Goal: Communication & Community: Answer question/provide support

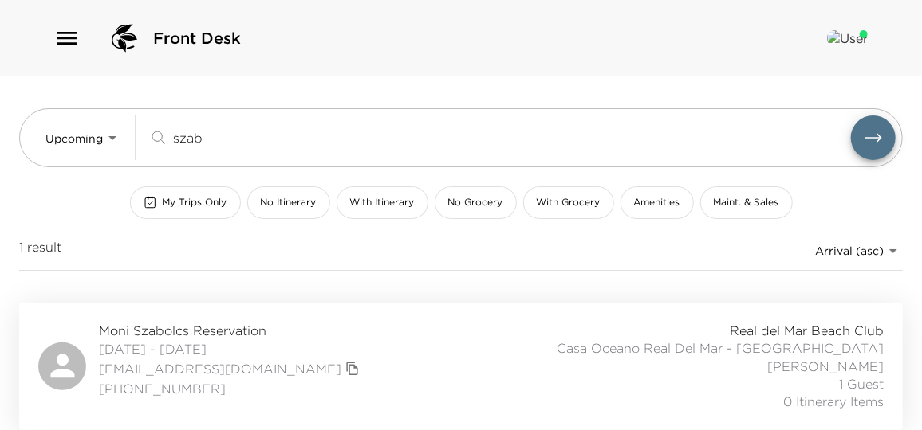
click at [71, 39] on icon "button" at bounding box center [67, 39] width 26 height 26
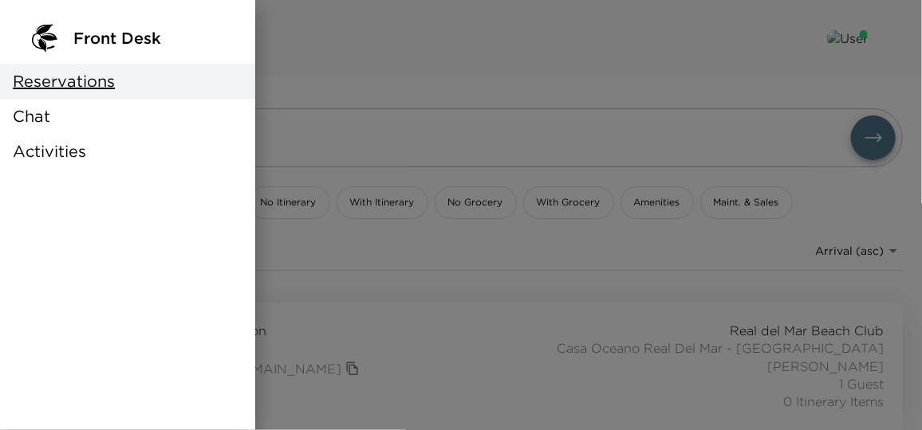
click at [65, 122] on div "Chat" at bounding box center [127, 116] width 255 height 35
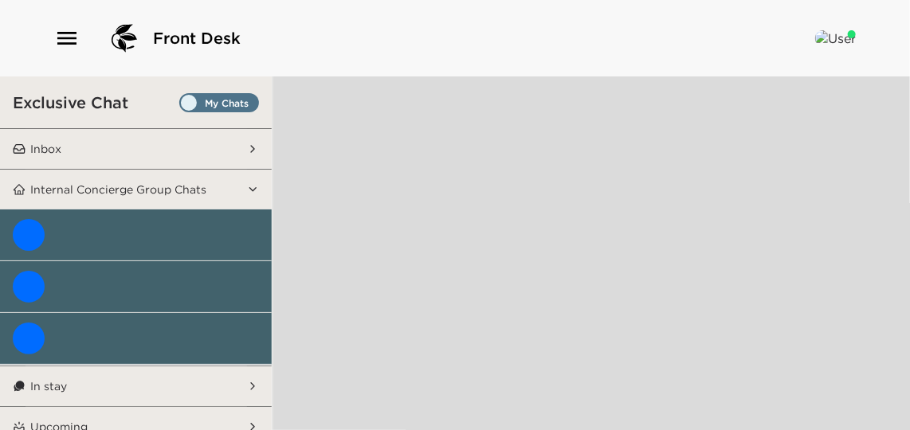
click at [175, 150] on button "Inbox" at bounding box center [137, 149] width 222 height 40
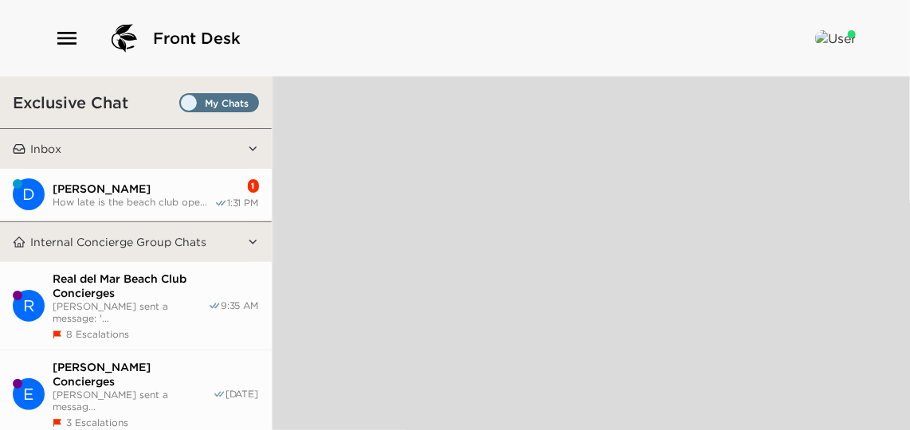
click at [159, 196] on span "How late is the beach club ope..." at bounding box center [134, 202] width 162 height 12
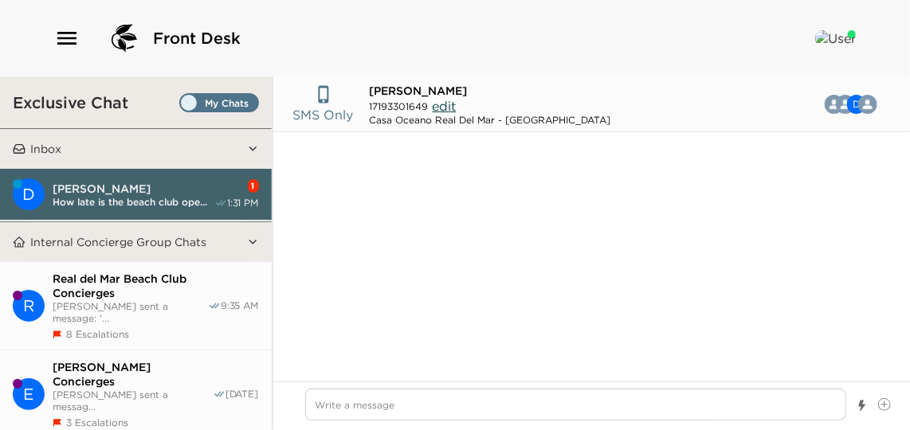
scroll to position [1379, 0]
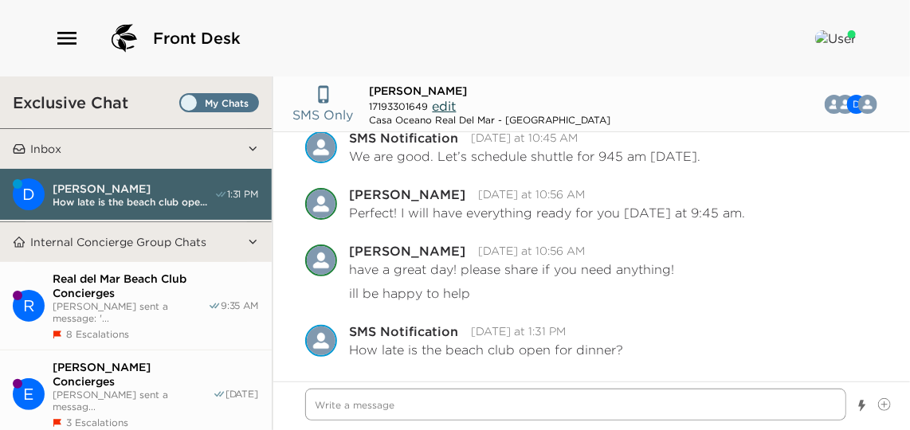
click at [491, 404] on textarea "Write a message" at bounding box center [575, 405] width 541 height 32
type textarea "x"
type textarea "H"
type textarea "x"
type textarea "He"
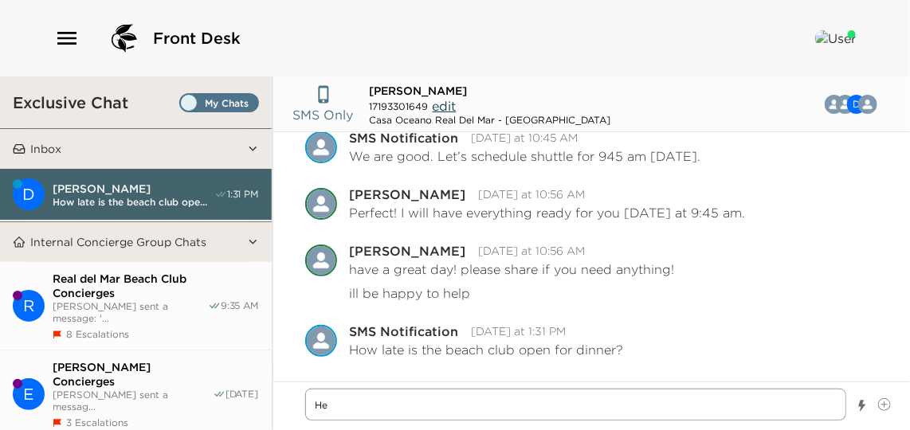
type textarea "x"
type textarea "Hel"
type textarea "x"
type textarea "Hell"
type textarea "x"
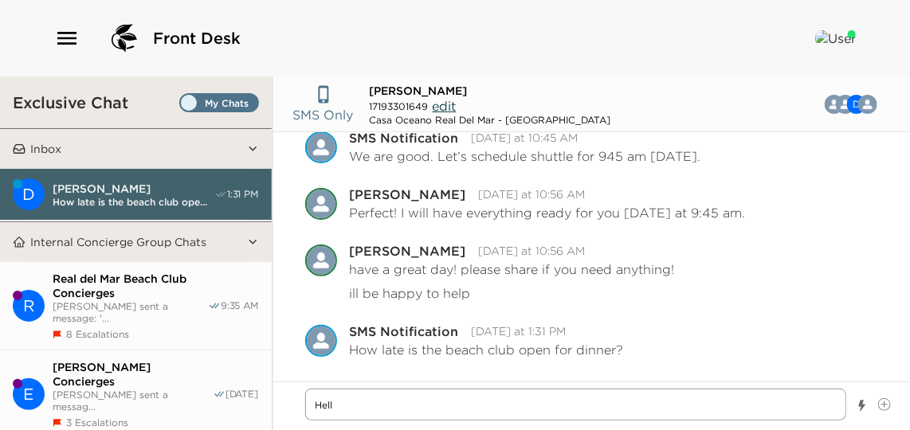
type textarea "Hello"
type textarea "x"
type textarea "Hello"
type textarea "x"
type textarea "Hello M"
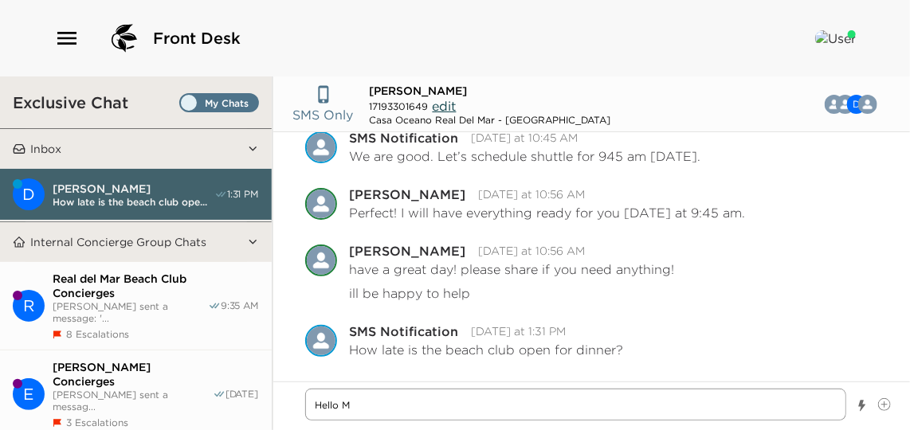
type textarea "x"
type textarea "Hello Mr."
type textarea "x"
type textarea "Hello Mr."
type textarea "x"
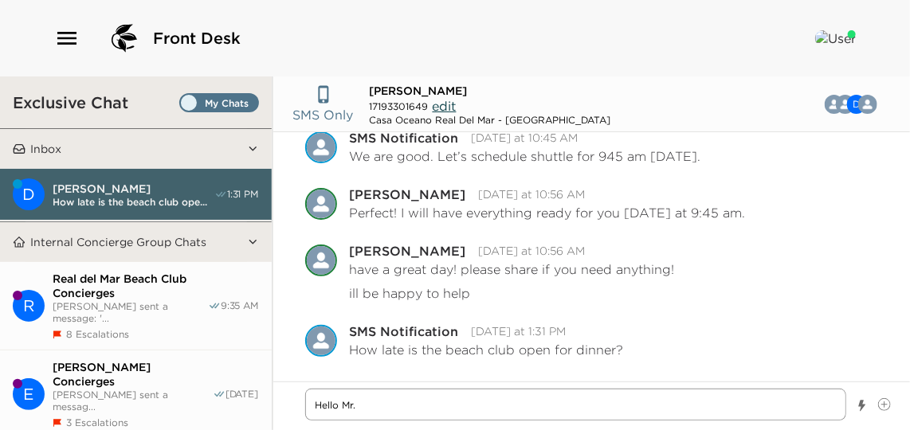
type textarea "Hello Mr. B"
type textarea "x"
type textarea "Hello Mr. Bo"
type textarea "x"
type textarea "Hello Mr. Bor"
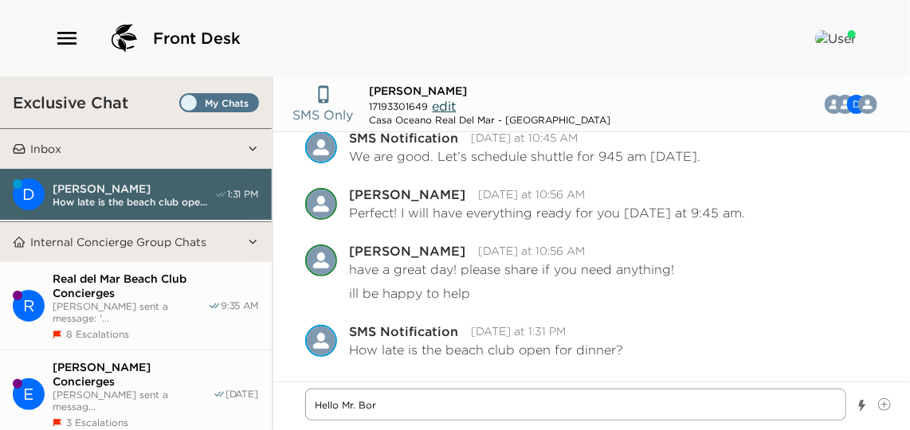
type textarea "x"
type textarea "Hello [PERSON_NAME]"
type textarea "x"
type textarea "Hello [PERSON_NAME]"
type textarea "x"
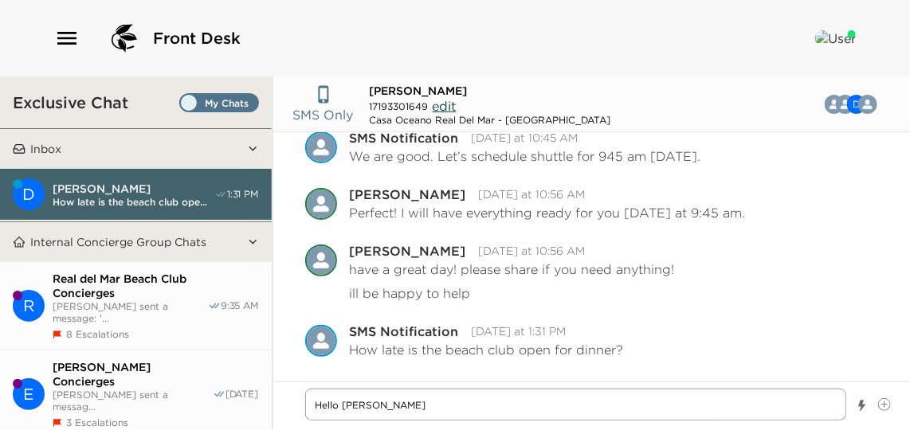
type textarea "Hello [PERSON_NAME]"
type textarea "x"
type textarea "Hello [PERSON_NAME]!"
type textarea "x"
type textarea "Hello [PERSON_NAME]!"
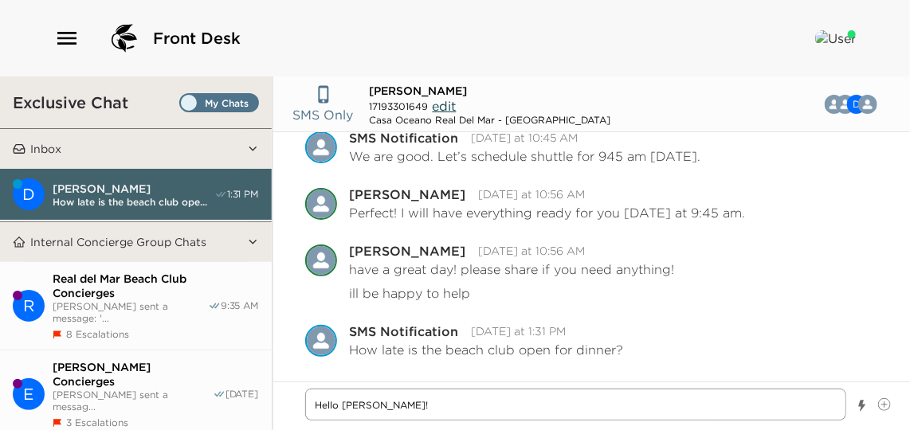
type textarea "x"
type textarea "Hello [PERSON_NAME]! b"
type textarea "x"
type textarea "Hello [PERSON_NAME]! be"
type textarea "x"
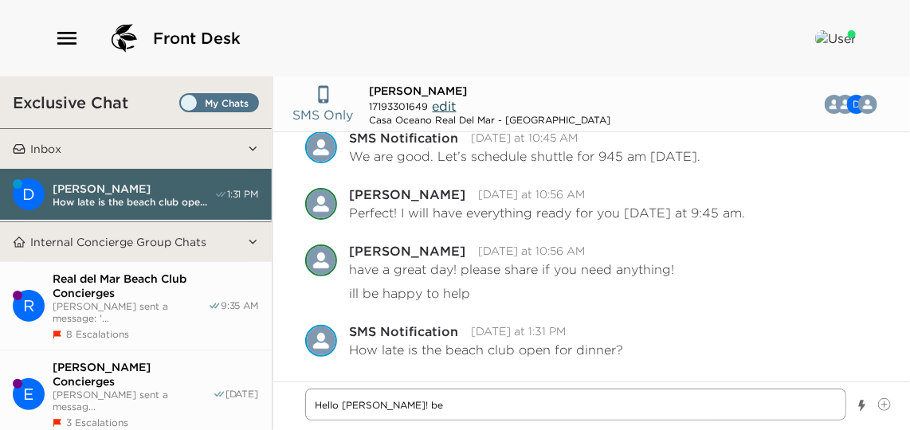
type textarea "Hello [PERSON_NAME]! bea"
type textarea "x"
type textarea "Hello [PERSON_NAME]! beac"
type textarea "x"
type textarea "Hello [PERSON_NAME]! beach"
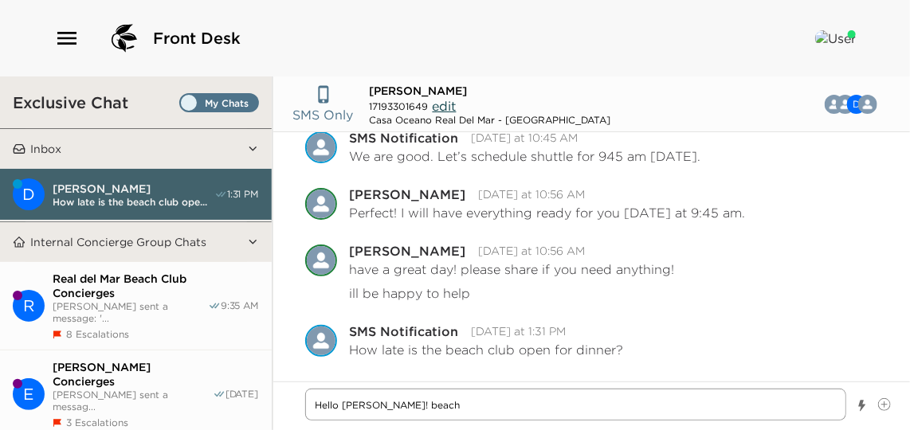
type textarea "x"
type textarea "Hello [PERSON_NAME]! beach"
type textarea "x"
type textarea "Hello [PERSON_NAME]! beach cl"
type textarea "x"
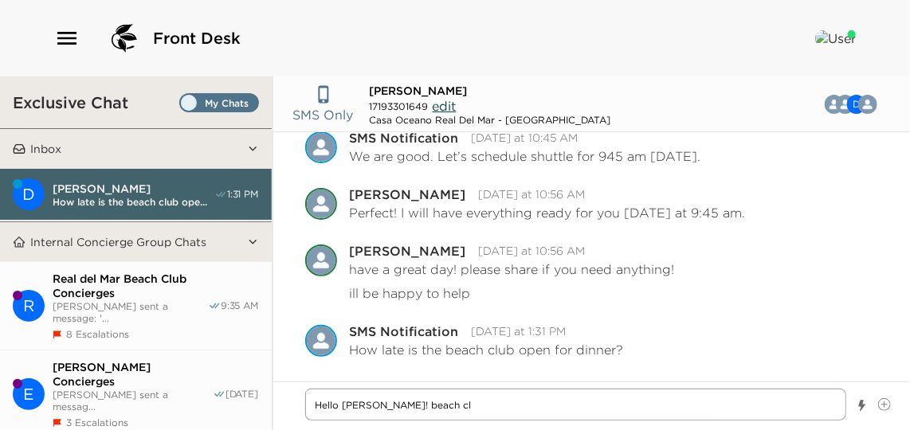
type textarea "Hello [PERSON_NAME]! [GEOGRAPHIC_DATA]"
type textarea "x"
type textarea "Hello [PERSON_NAME]! beach club"
type textarea "x"
type textarea "Hello [PERSON_NAME]! beach club"
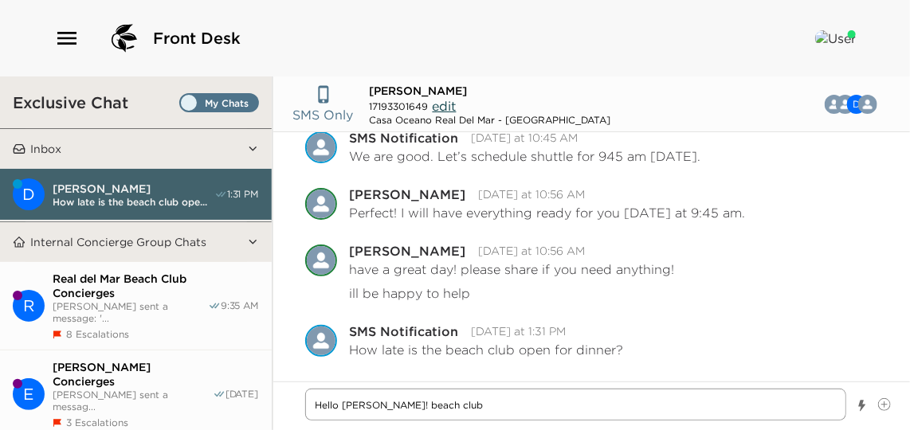
type textarea "x"
type textarea "Hello [PERSON_NAME]! beach club i"
type textarea "x"
type textarea "Hello [PERSON_NAME]! beach club is"
type textarea "x"
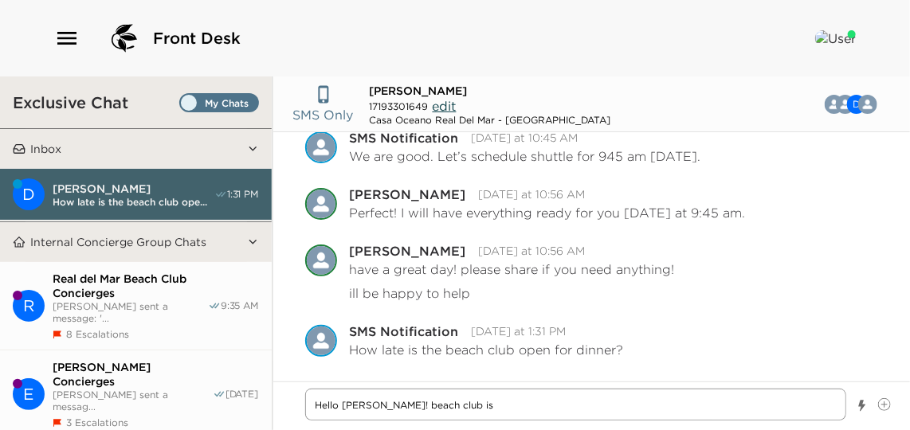
type textarea "Hello [PERSON_NAME]! beach club is"
type textarea "x"
type textarea "Hello [PERSON_NAME]! beach club is c"
type textarea "x"
type textarea "Hello [PERSON_NAME]! beach club is cl"
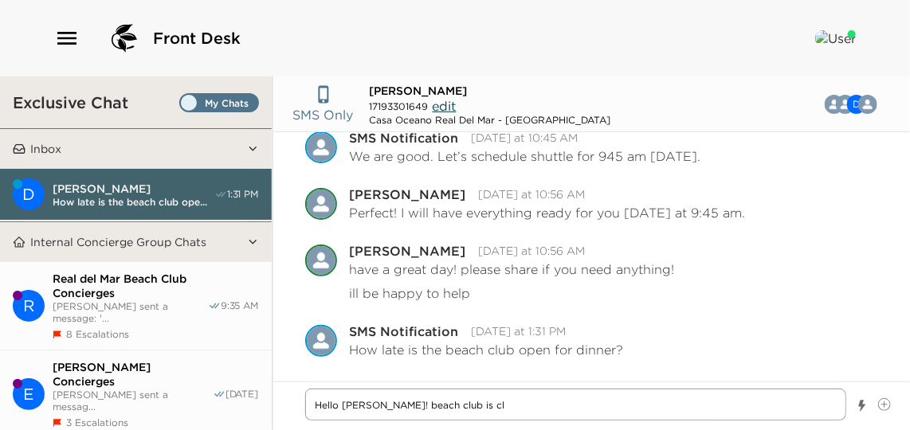
type textarea "x"
type textarea "Hello [PERSON_NAME]! beach club is clo"
type textarea "x"
type textarea "Hello [PERSON_NAME]! [GEOGRAPHIC_DATA] is clos"
type textarea "x"
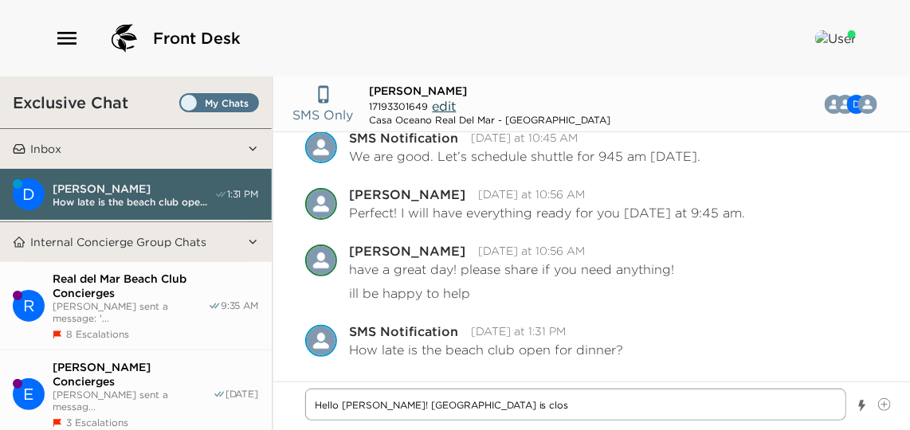
type textarea "Hello [PERSON_NAME]! beach club is close"
type textarea "x"
type textarea "Hello [PERSON_NAME]! beach club is closed"
type textarea "x"
type textarea "Hello [PERSON_NAME]! beach club is close"
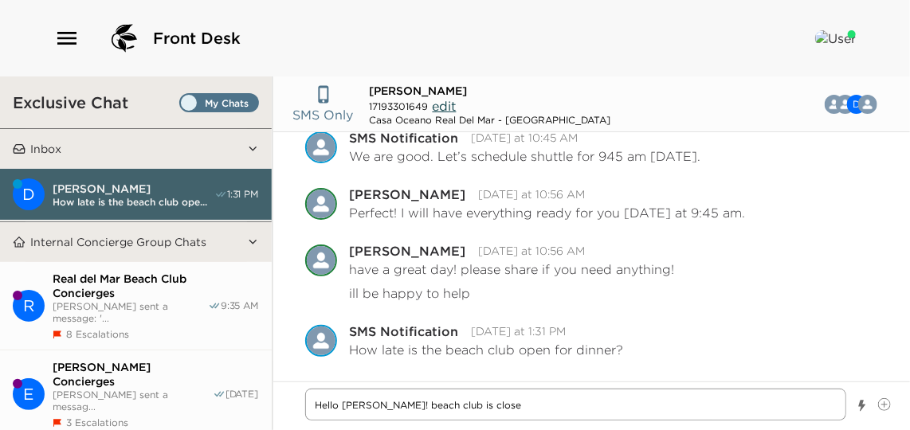
type textarea "x"
type textarea "Hello [PERSON_NAME]! [GEOGRAPHIC_DATA] is clos"
type textarea "x"
type textarea "Hello [PERSON_NAME]! beach club is clo"
type textarea "x"
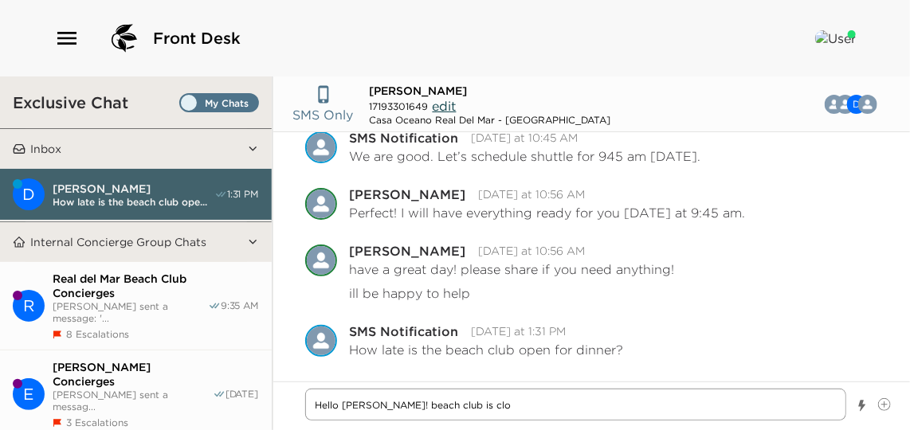
type textarea "Hello [PERSON_NAME]! beach club is cl"
type textarea "x"
type textarea "Hello [PERSON_NAME]! beach club is c"
type textarea "x"
type textarea "Hello [PERSON_NAME]! beach club is"
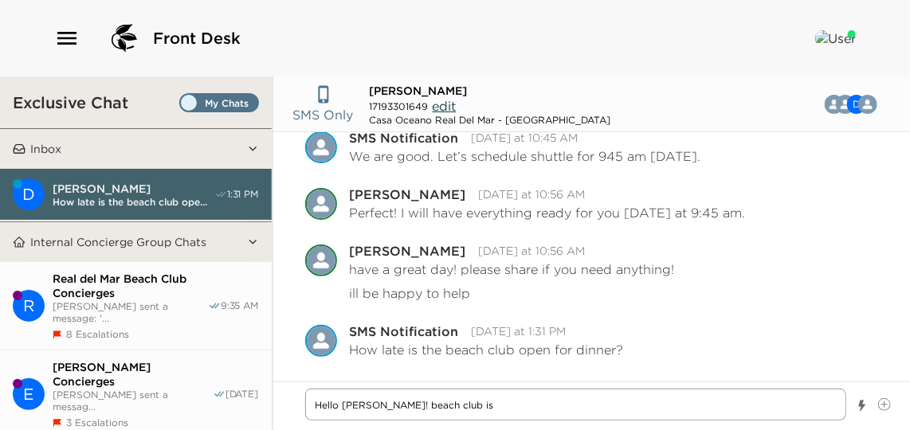
type textarea "x"
type textarea "Hello [PERSON_NAME]! beach club is c"
type textarea "x"
type textarea "Hello [PERSON_NAME]! beach club is cl"
type textarea "x"
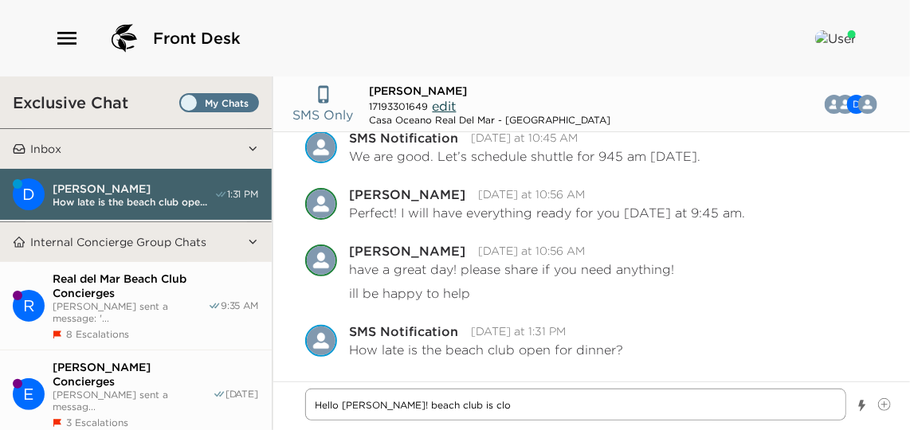
type textarea "Hello [PERSON_NAME]! [GEOGRAPHIC_DATA] is clos"
type textarea "x"
type textarea "Hello [PERSON_NAME]! beach club is close"
type textarea "x"
type textarea "Hello [PERSON_NAME]! beach club is closed"
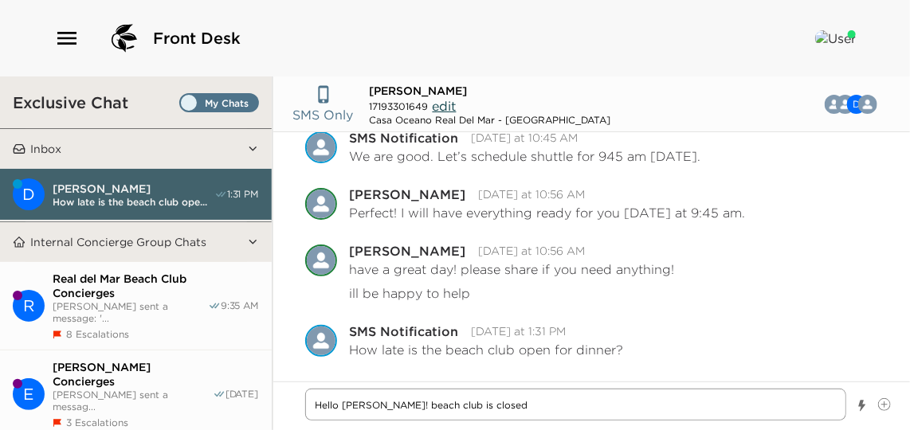
type textarea "x"
type textarea "Hello [PERSON_NAME]! beach club is closed"
type textarea "x"
type textarea "Hello [PERSON_NAME]! beach club is closed a"
type textarea "x"
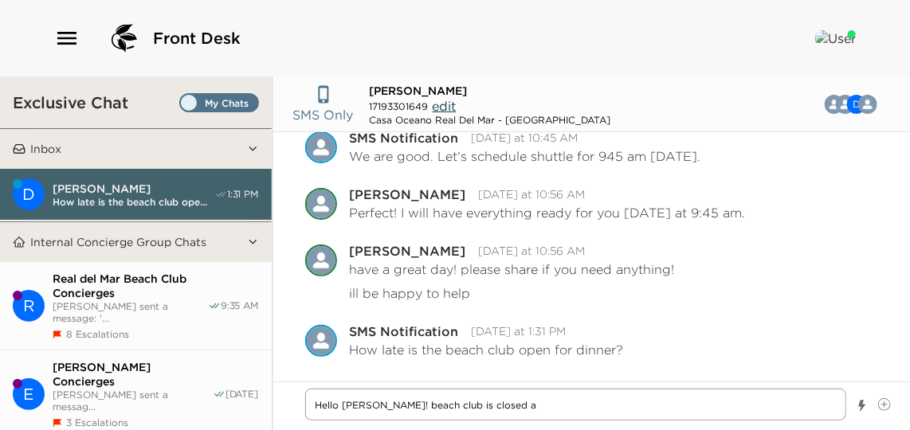
type textarea "Hello [PERSON_NAME]! [GEOGRAPHIC_DATA] is closed at"
type textarea "x"
type textarea "Hello [PERSON_NAME]! [GEOGRAPHIC_DATA] is closed at"
type textarea "x"
type textarea "Hello [PERSON_NAME]! beach club is closed at 6"
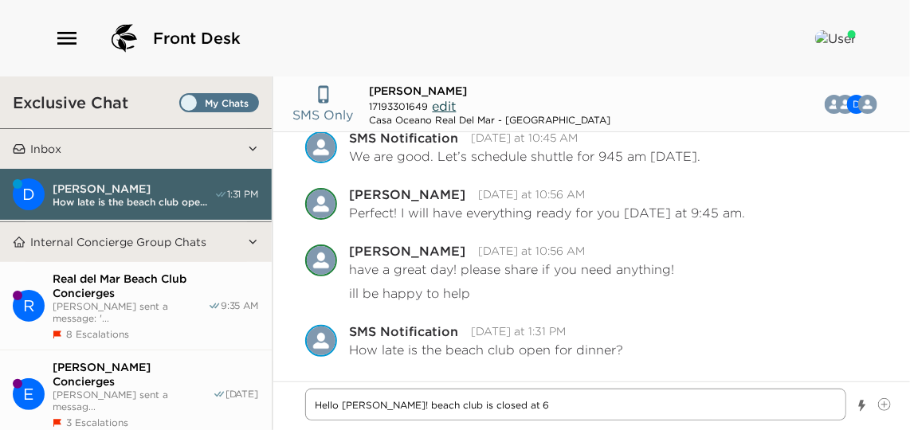
type textarea "x"
type textarea "Hello [PERSON_NAME]! beach club is closed at 6:"
type textarea "x"
type textarea "Hello [PERSON_NAME]! beach club is closed at 6:0"
type textarea "x"
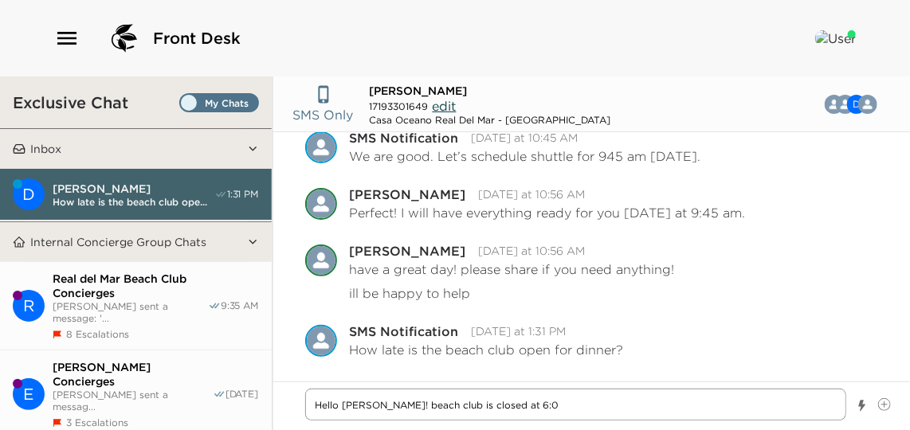
type textarea "Hello [PERSON_NAME]! beach club is closed at 6:00"
type textarea "x"
type textarea "Hello [PERSON_NAME]! beach club is closed at 6:00 o"
type textarea "x"
type textarea "Hello [PERSON_NAME]! beach club is closed at 6:00 op"
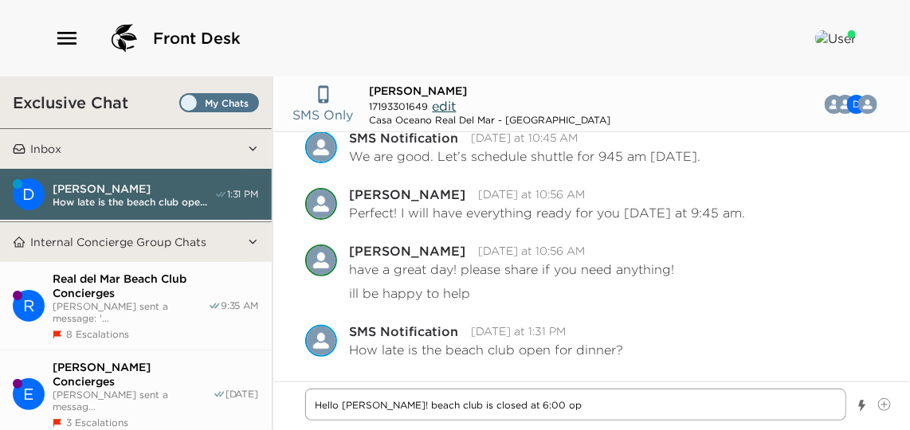
type textarea "x"
type textarea "Hello [PERSON_NAME]! beach club is closed at 6:00 opm"
type textarea "x"
type textarea "Hello [PERSON_NAME]! beach club is closed at 6:00 op"
type textarea "x"
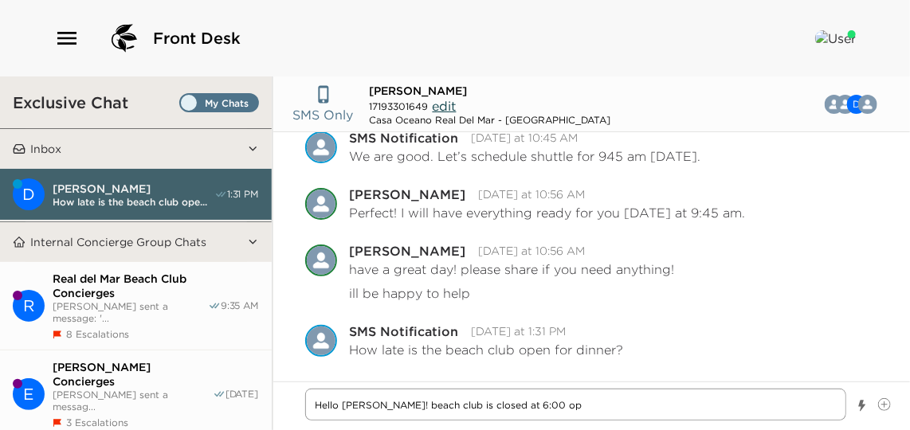
type textarea "Hello [PERSON_NAME]! beach club is closed at 6:00 o"
type textarea "x"
type textarea "Hello [PERSON_NAME]! beach club is closed at 6:00"
type textarea "x"
type textarea "Hello [PERSON_NAME]! beach club is closed at 6:00 p"
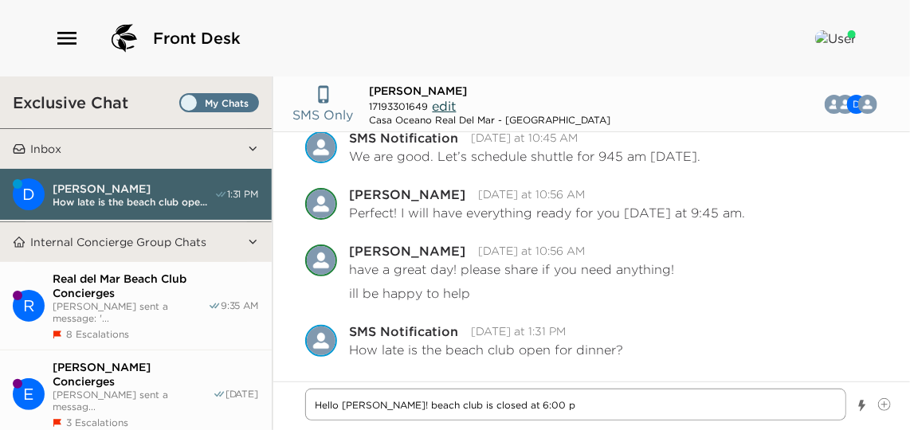
type textarea "x"
type textarea "Hello [PERSON_NAME]! beach club is closed at 6:00 pm"
type textarea "x"
type textarea "Hello [PERSON_NAME]! beach club is closed at 6:00 pm."
type textarea "x"
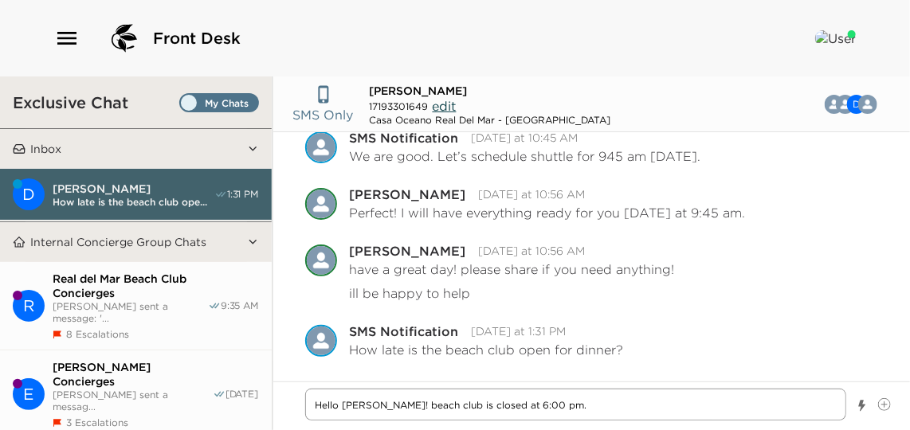
type textarea "Hello [PERSON_NAME]! beach club is closed at 6:00 pm."
type textarea "x"
type textarea "Hello [PERSON_NAME]! beach club is closed at 6:00 pm. b"
type textarea "x"
type textarea "Hello [PERSON_NAME]! beach club is closed at 6:00 pm. bu"
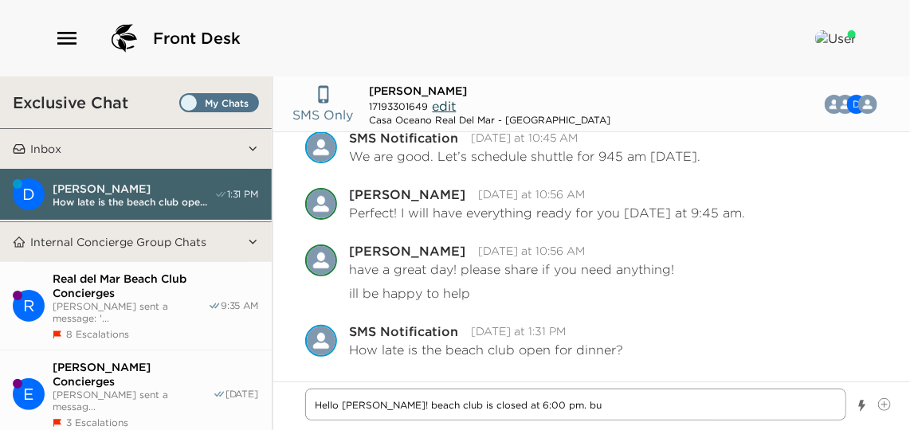
type textarea "x"
type textarea "Hello [PERSON_NAME]! beach club is closed at 6:00 pm. but"
type textarea "x"
type textarea "Hello [PERSON_NAME]! beach club is closed at 6:00 pm. but"
type textarea "x"
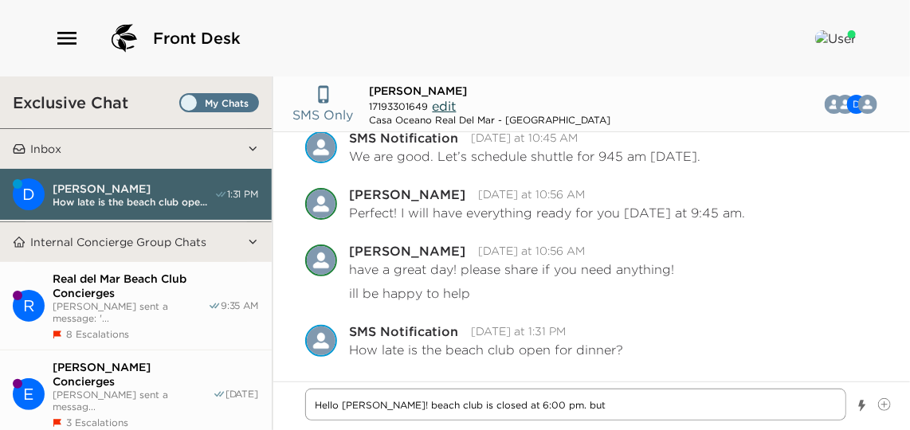
type textarea "Hello [PERSON_NAME]! beach club is closed at 6:00 pm. but i"
type textarea "x"
type textarea "Hello [PERSON_NAME]! beach club is closed at 6:00 pm. but if"
type textarea "x"
type textarea "Hello [PERSON_NAME]! beach club is closed at 6:00 pm. but if"
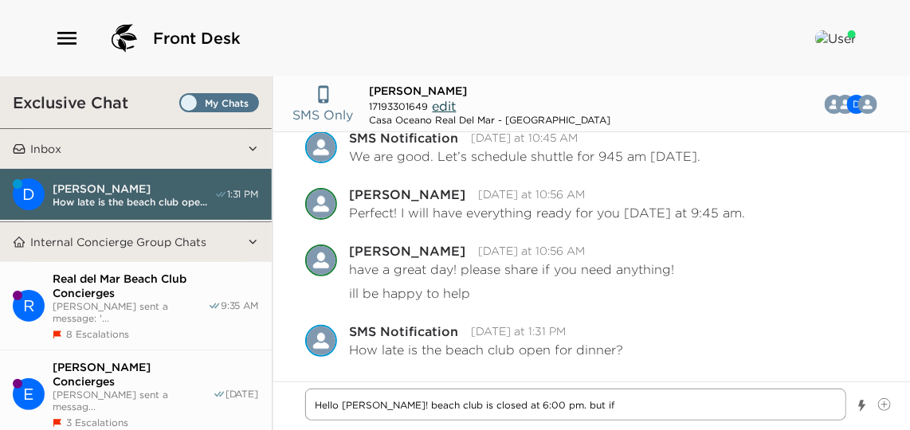
type textarea "x"
type textarea "Hello [PERSON_NAME]! beach club is closed at 6:00 pm. but if t"
type textarea "x"
type textarea "Hello [PERSON_NAME]! beach club is closed at 6:00 pm. but if th"
type textarea "x"
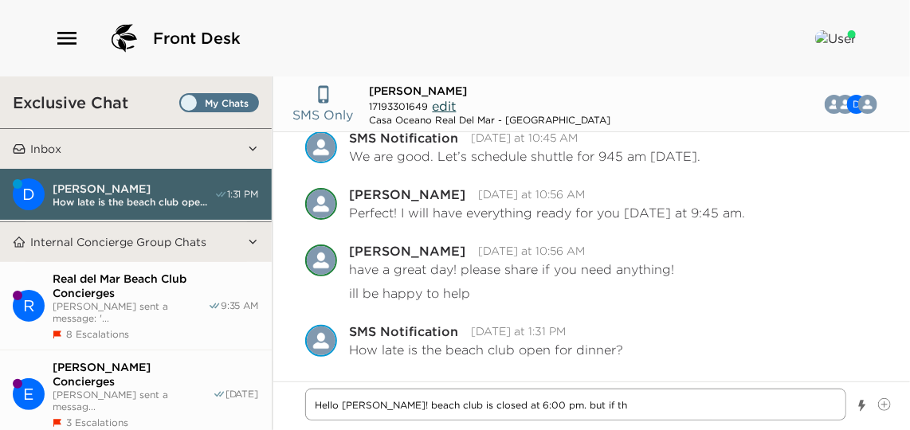
type textarea "Hello [PERSON_NAME]! beach club is closed at 6:00 pm. but if the"
type textarea "x"
type textarea "Hello [PERSON_NAME]! beach club is closed at 6:00 pm. but if they"
type textarea "x"
type textarea "Hello [PERSON_NAME]! beach club is closed at 6:00 pm. but if they"
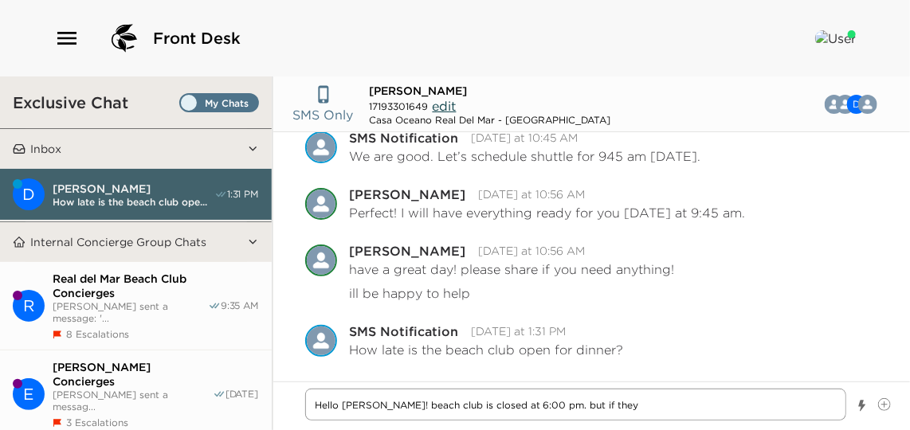
type textarea "x"
type textarea "Hello [PERSON_NAME]! beach club is closed at 6:00 pm. but if they h"
type textarea "x"
type textarea "Hello [PERSON_NAME]! beach club is closed at 6:00 pm. but if they hav"
type textarea "x"
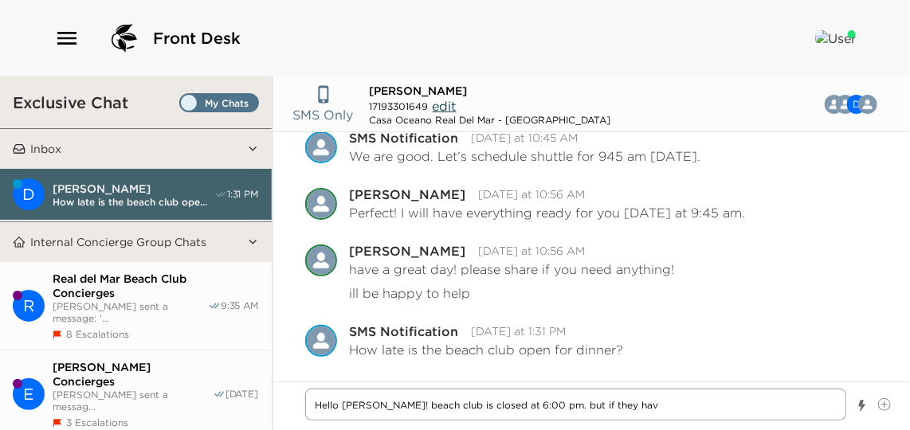
type textarea "Hello [PERSON_NAME]! beach club is closed at 6:00 pm. but if they have"
type textarea "x"
type textarea "Hello [PERSON_NAME]! beach club is closed at 6:00 pm. but if they have"
type textarea "x"
type textarea "Hello [PERSON_NAME]! beach club is closed at 6:00 pm. but if they have r"
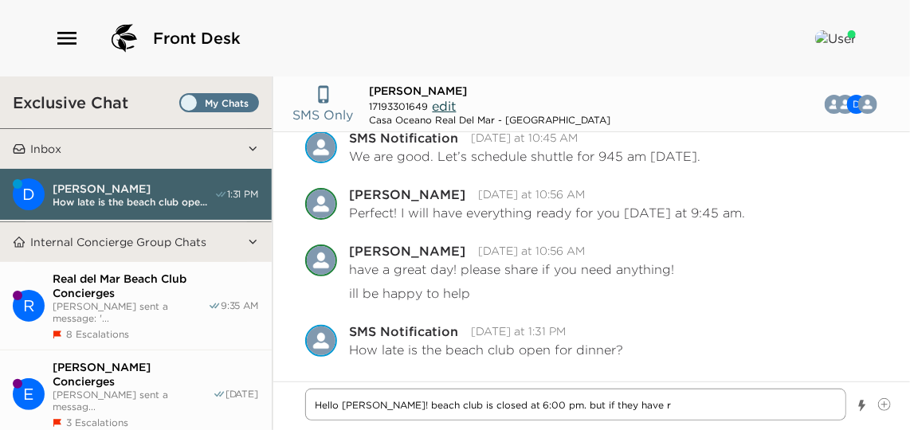
type textarea "x"
type textarea "Hello [PERSON_NAME]! beach club is closed at 6:00 pm. but if they have re"
type textarea "x"
type textarea "Hello [PERSON_NAME]! beach club is closed at 6:00 pm. but if they have res"
type textarea "x"
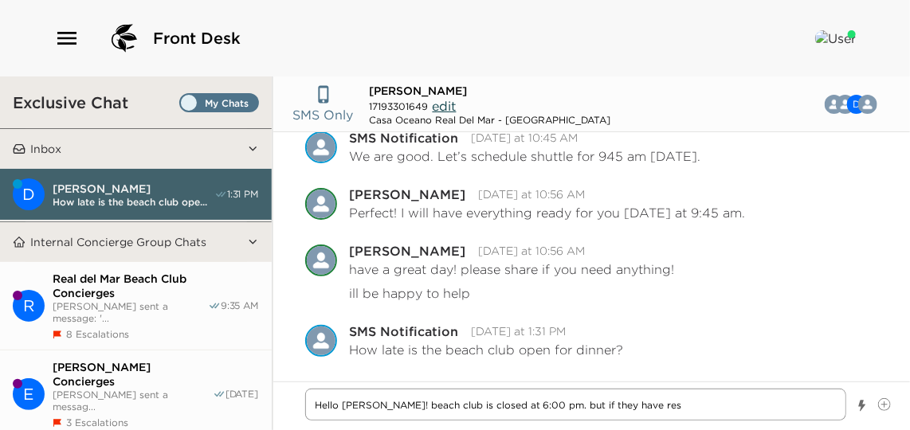
type textarea "Hello [PERSON_NAME]! beach club is closed at 6:00 pm. but if they have rese"
type textarea "x"
type textarea "Hello [PERSON_NAME]! beach club is closed at 6:00 pm. but if they have [PERSON_…"
type textarea "x"
type textarea "Hello [PERSON_NAME]! beach club is closed at 6:00 pm. but if they have reserv"
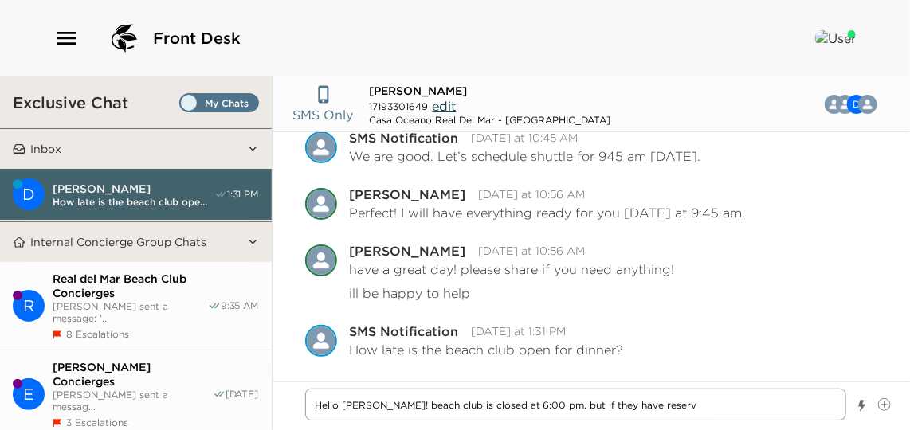
type textarea "x"
type textarea "Hello [PERSON_NAME]! beach club is closed at 6:00 pm. but if they have reserva"
type textarea "x"
type textarea "Hello [PERSON_NAME]! beach club is closed at 6:00 pm. but if they have reservat"
type textarea "x"
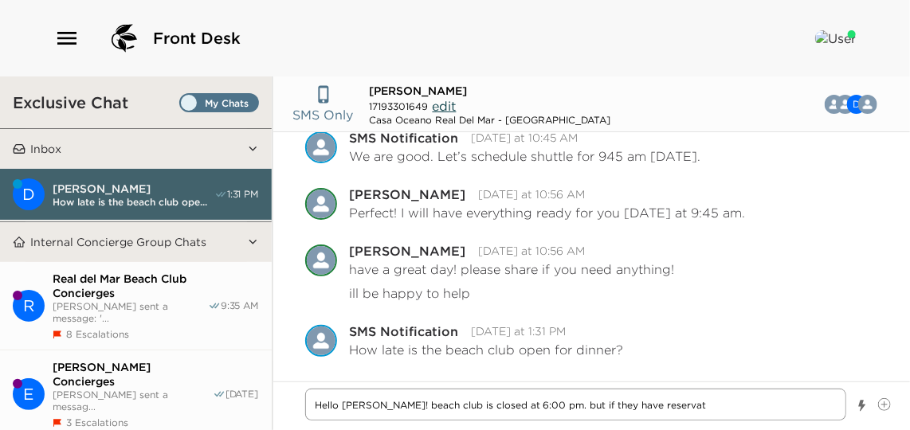
type textarea "Hello [PERSON_NAME]! beach club is closed at 6:00 pm. but if they have reservati"
type textarea "x"
type textarea "Hello [PERSON_NAME]! beach club is closed at 6:00 pm. but if they have reservat…"
type textarea "x"
type textarea "Hello [PERSON_NAME]! beach club is closed at 6:00 pm. but if they have reservat…"
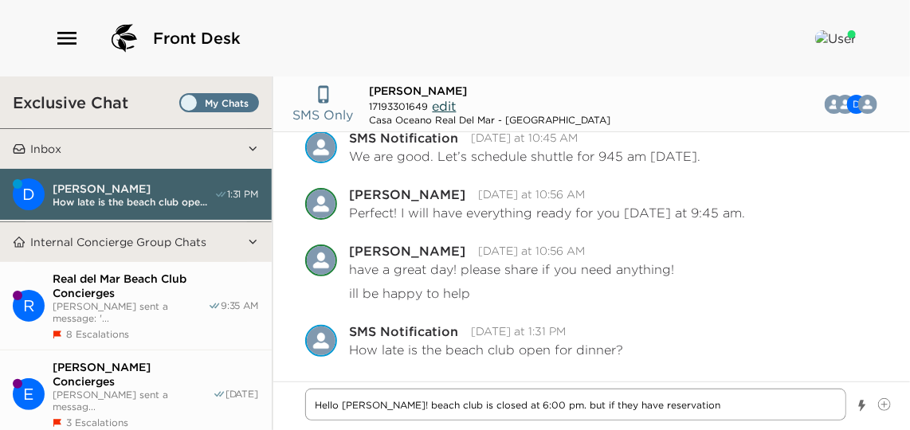
type textarea "x"
type textarea "Hello [PERSON_NAME]! beach club is closed at 6:00 pm. but if they have reservat…"
type textarea "x"
type textarea "Hello [PERSON_NAME]! beach club is closed at 6:00 pm. but if they have reservat…"
type textarea "x"
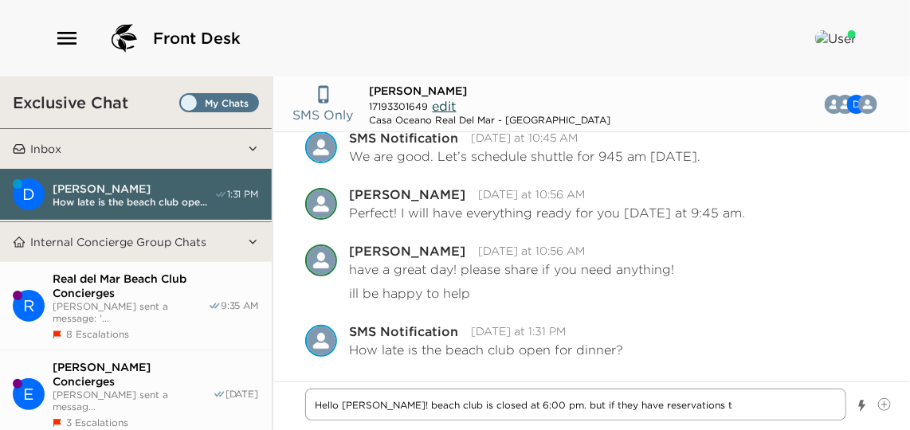
type textarea "Hello [PERSON_NAME]! beach club is closed at 6:00 pm. but if they have reservat…"
type textarea "x"
type textarea "Hello [PERSON_NAME]! beach club is closed at 6:00 pm. but if they have reservat…"
type textarea "x"
type textarea "Hello [PERSON_NAME]! beach club is closed at 6:00 pm. but if they have reservat…"
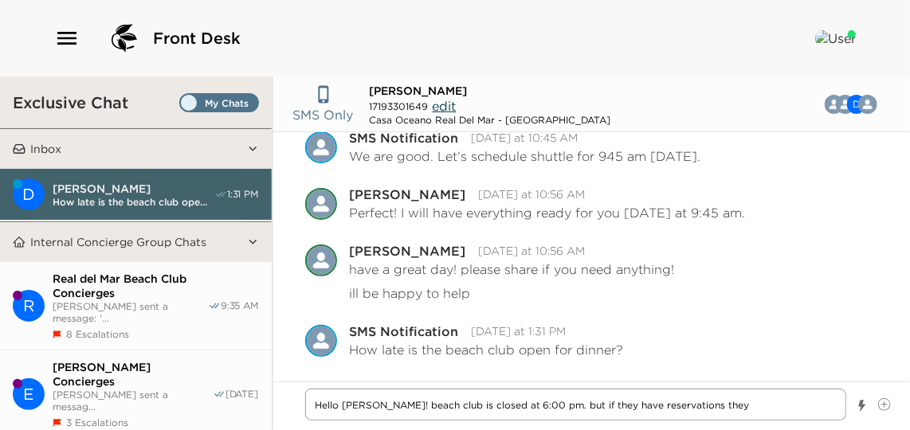
type textarea "x"
type textarea "Hello [PERSON_NAME]! beach club is closed at 6:00 pm. but if they have reservat…"
type textarea "x"
type textarea "Hello [PERSON_NAME]! beach club is closed at 6:00 pm. but if they have reservat…"
type textarea "x"
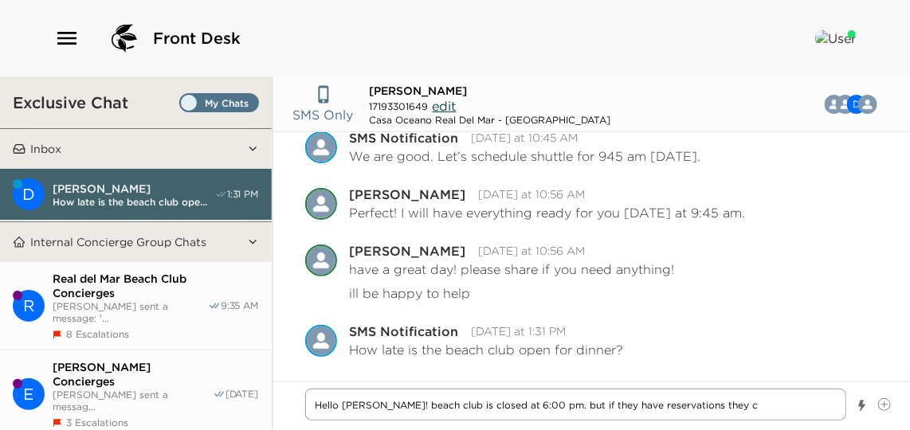
type textarea "Hello [PERSON_NAME]! beach club is closed at 6:00 pm. but if they have reservat…"
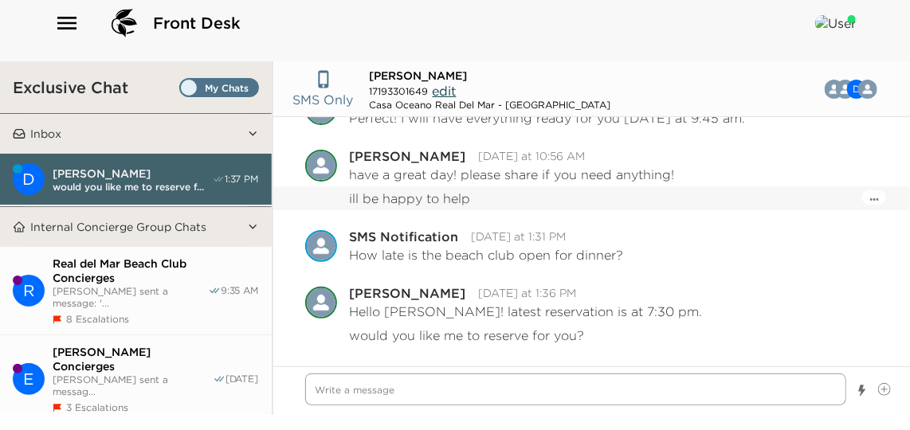
scroll to position [24, 0]
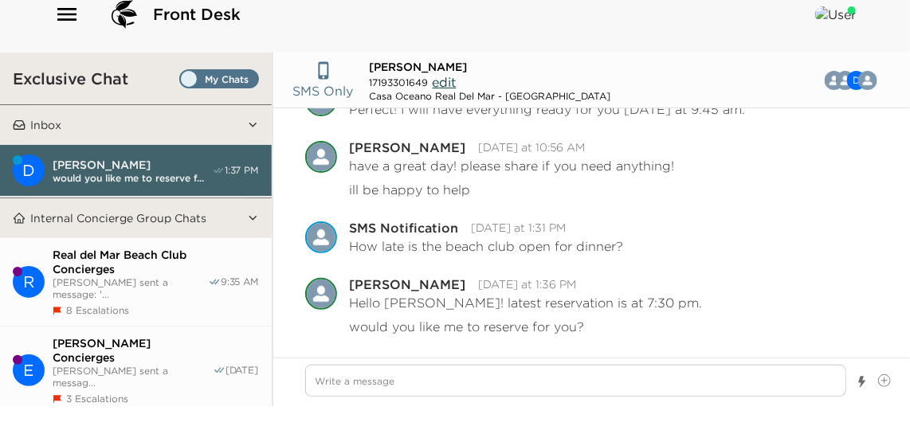
click at [133, 172] on span "would you like me to reserve f..." at bounding box center [132, 178] width 159 height 12
click at [141, 269] on span "Real del Mar Beach Club Concierges" at bounding box center [130, 262] width 155 height 29
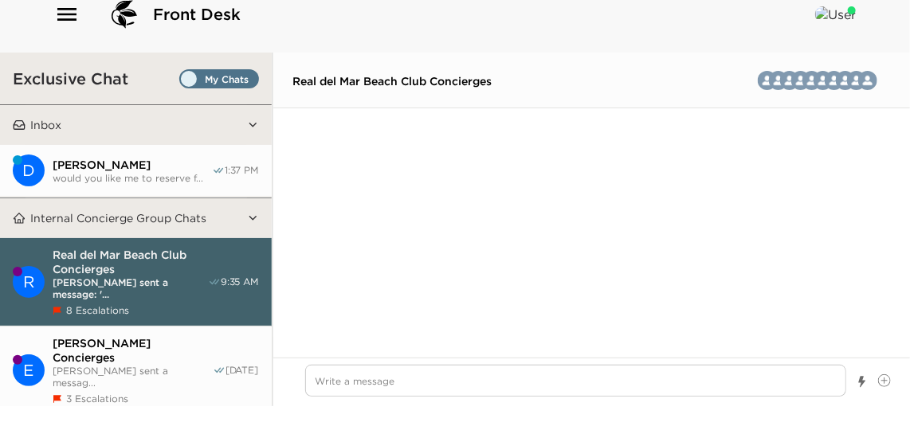
scroll to position [4367, 0]
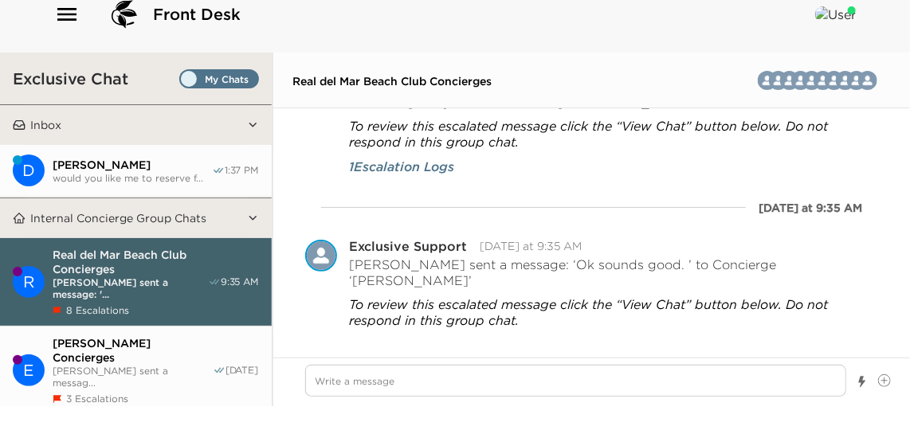
click at [158, 176] on span "would you like me to reserve f..." at bounding box center [132, 178] width 159 height 12
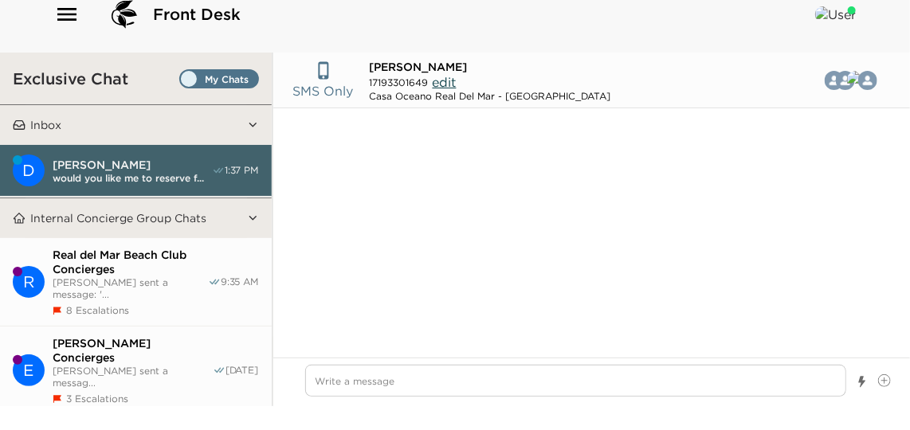
scroll to position [804, 0]
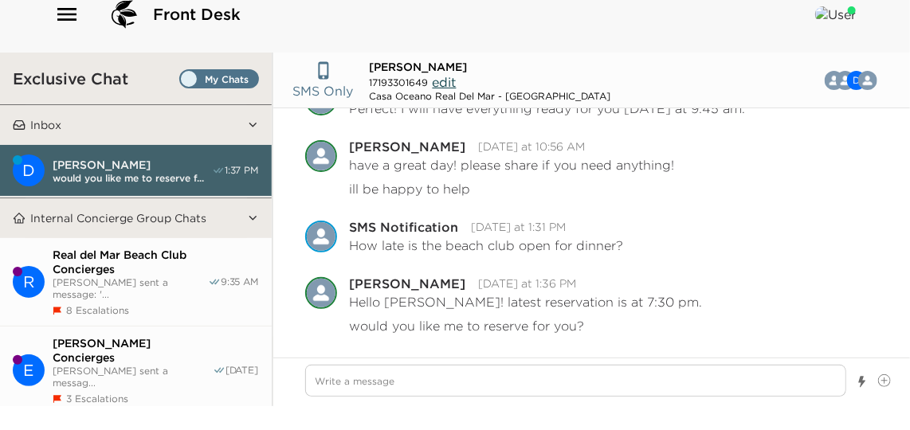
click at [111, 254] on span "Real del Mar Beach Club Concierges" at bounding box center [130, 262] width 155 height 29
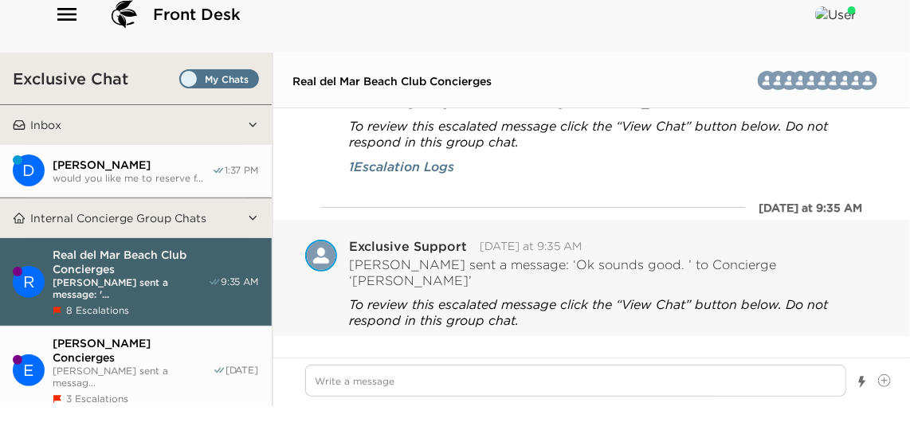
scroll to position [4367, 0]
click at [117, 344] on span "[PERSON_NAME] Concierges" at bounding box center [133, 350] width 160 height 29
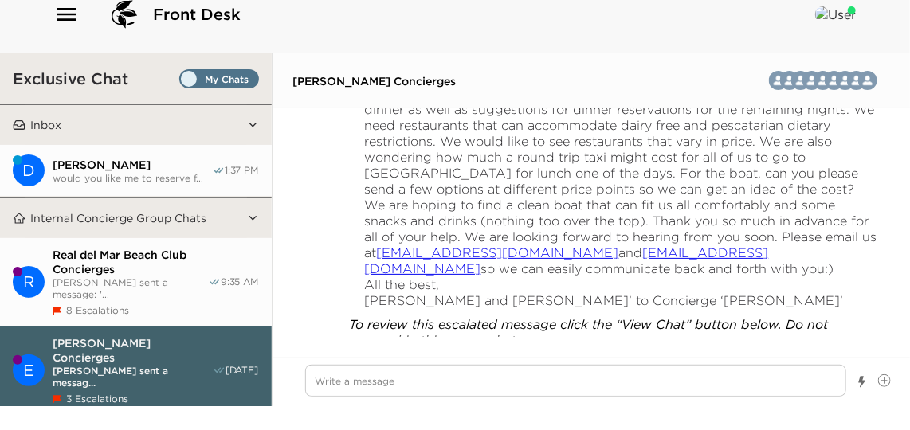
scroll to position [21565, 0]
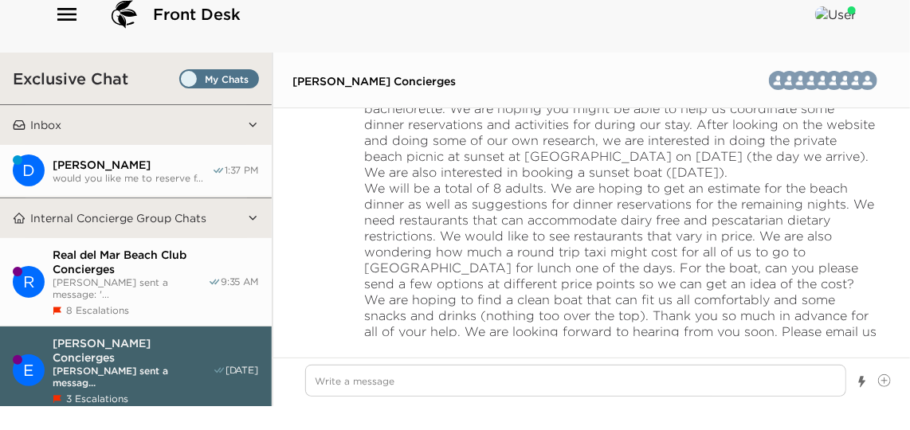
click at [128, 281] on span "[PERSON_NAME] sent a message: '..." at bounding box center [130, 289] width 155 height 24
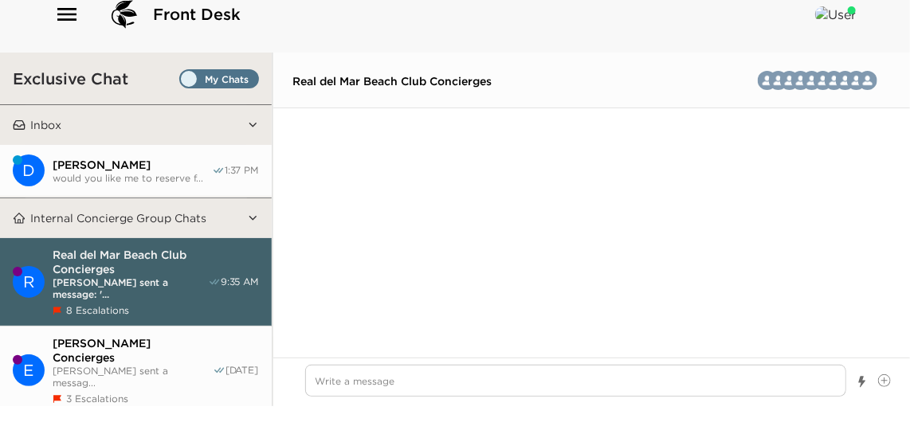
scroll to position [4367, 0]
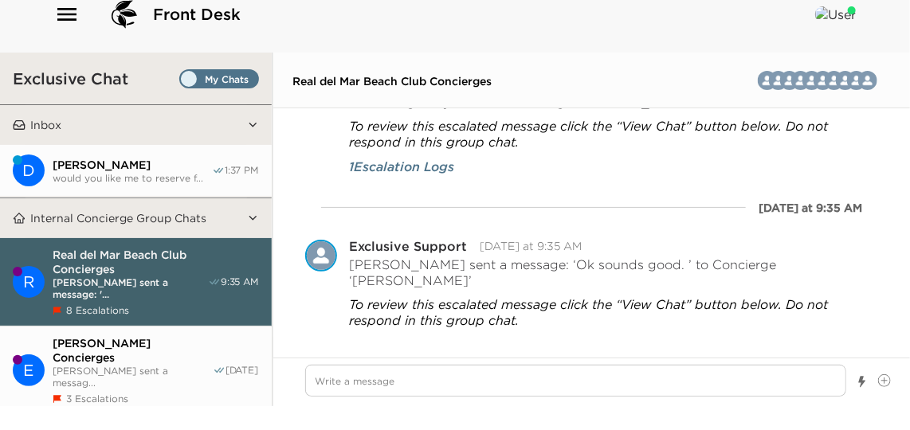
click at [143, 172] on span "would you like me to reserve f..." at bounding box center [132, 178] width 159 height 12
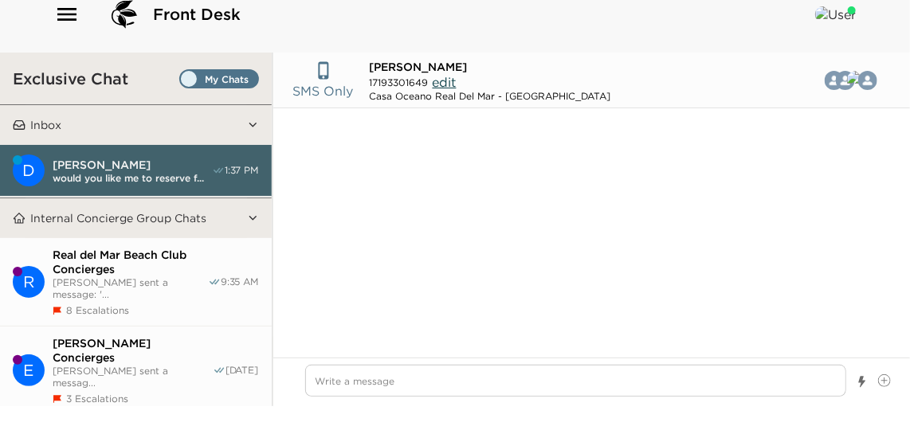
scroll to position [804, 0]
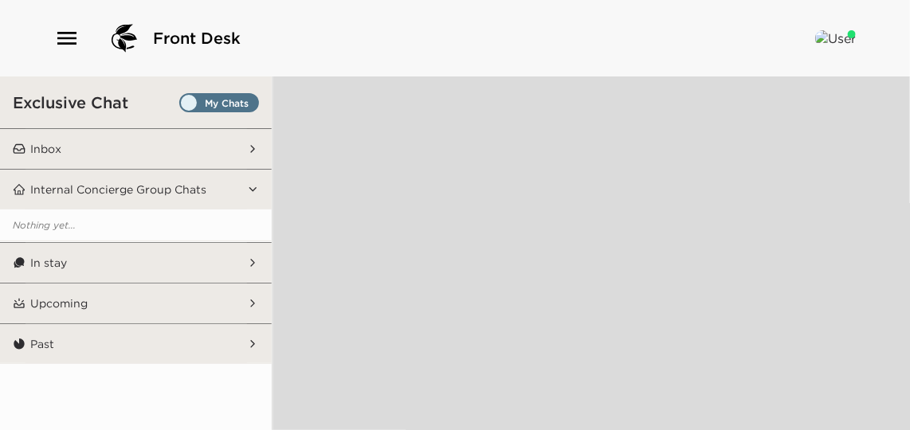
click at [112, 147] on button "Inbox" at bounding box center [137, 149] width 222 height 40
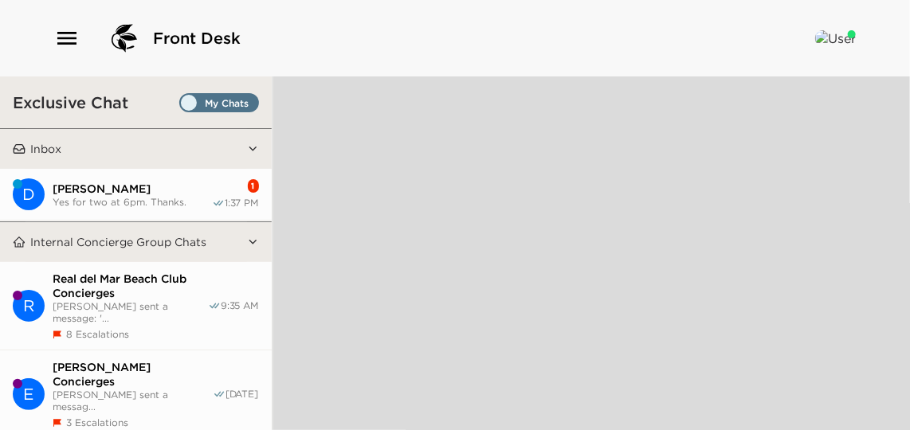
click at [212, 183] on div "1 1:37 PM" at bounding box center [235, 194] width 47 height 30
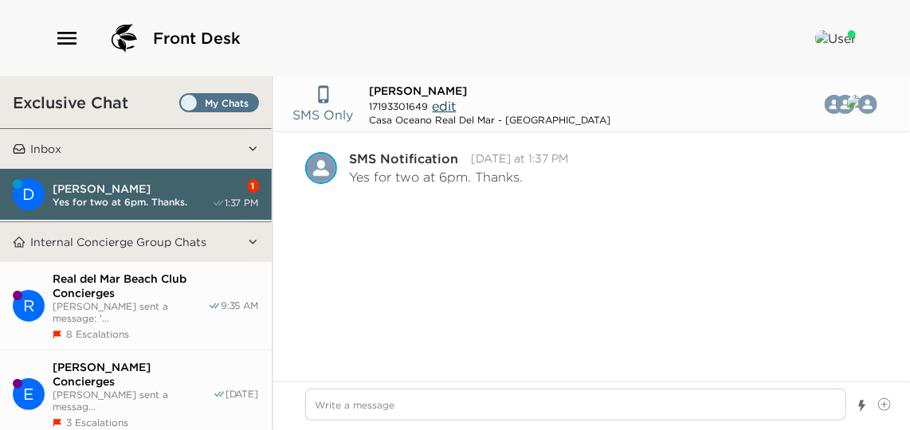
scroll to position [1233, 0]
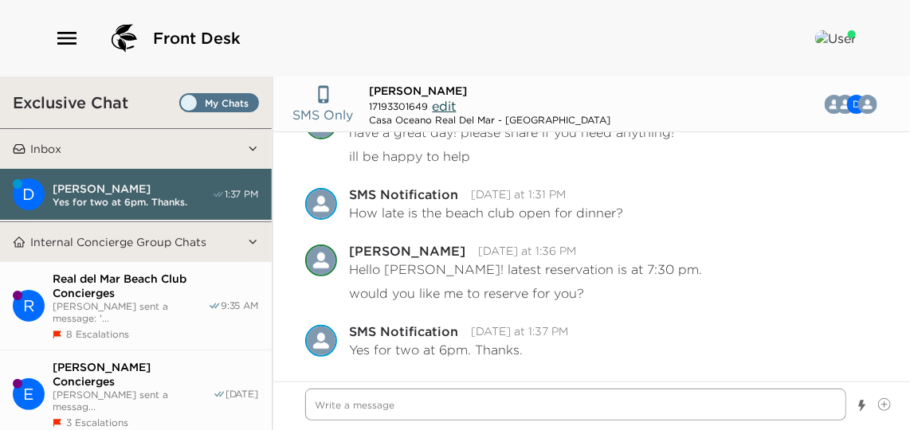
click at [485, 401] on textarea "Write a message" at bounding box center [575, 405] width 541 height 32
type textarea "x"
type textarea "A"
type textarea "x"
type textarea "Ab"
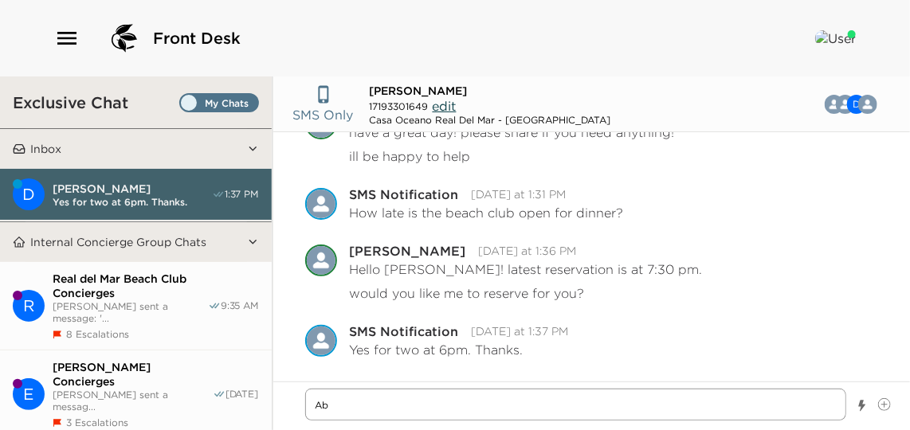
type textarea "x"
type textarea "Abs"
type textarea "x"
type textarea "Abso"
type textarea "x"
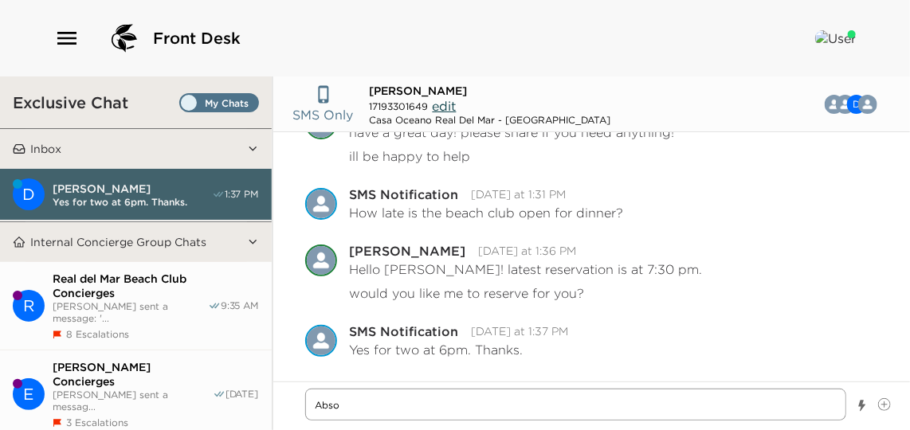
type textarea "Absol"
type textarea "x"
type textarea "Absolu"
type textarea "x"
type textarea "Absolut"
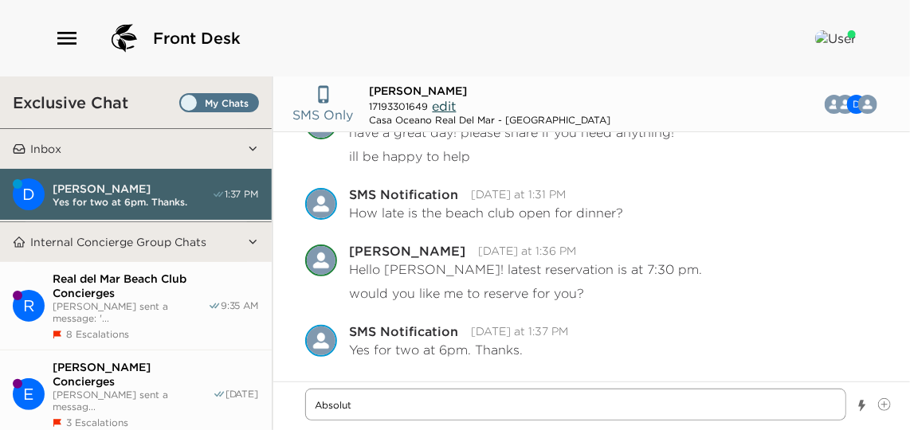
type textarea "x"
type textarea "Absolute"
type textarea "x"
type textarea "Absolutel"
type textarea "x"
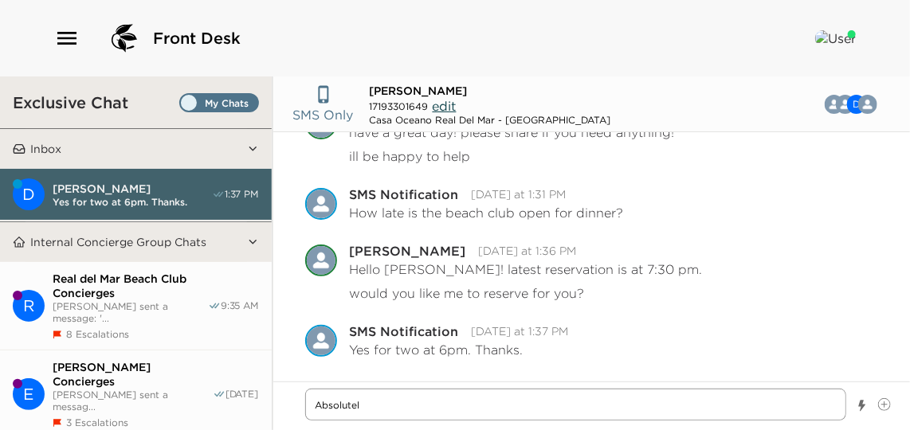
type textarea "Absolutely"
type textarea "x"
type textarea "Absolutely!"
type textarea "x"
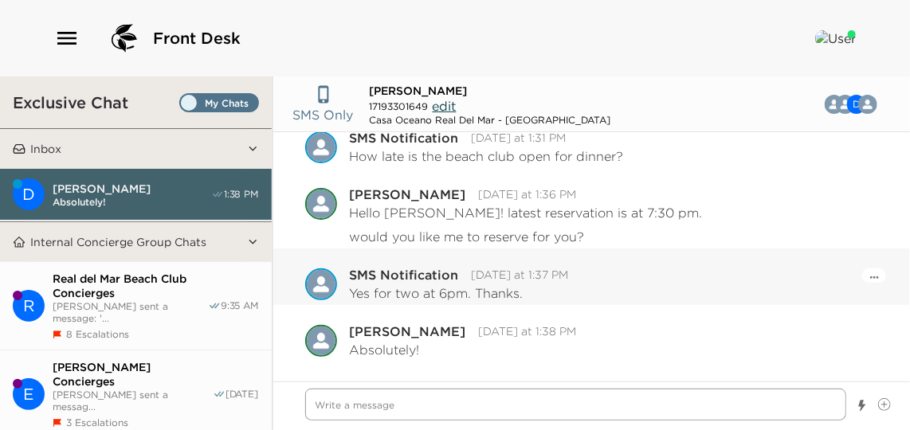
scroll to position [24, 0]
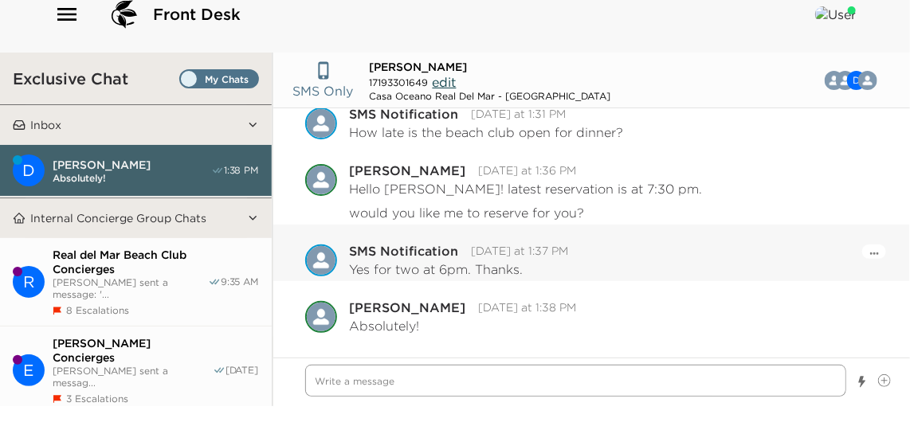
type textarea "x"
type textarea "r"
type textarea "x"
type textarea "re"
type textarea "x"
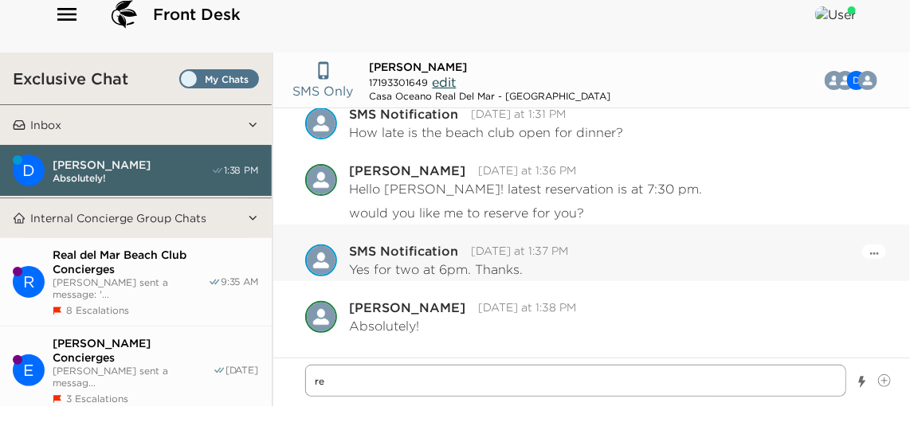
type textarea "res"
type textarea "x"
type textarea "rese"
type textarea "x"
type textarea "reser"
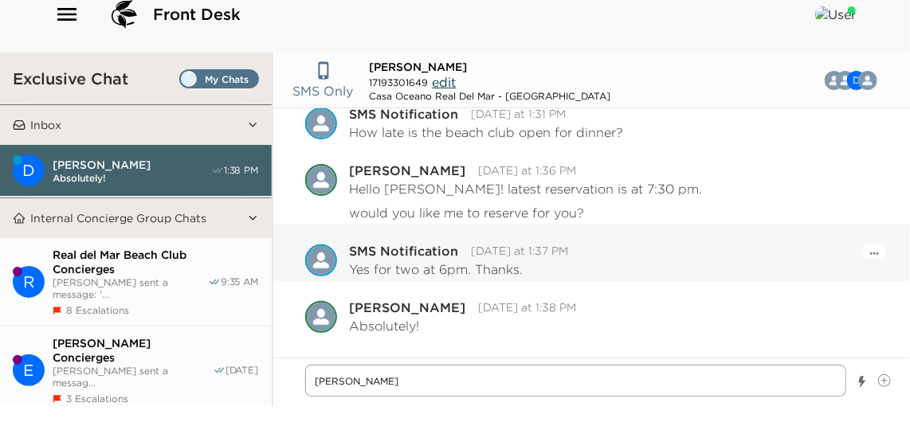
type textarea "x"
type textarea "reserv"
type textarea "x"
type textarea "reserva"
type textarea "x"
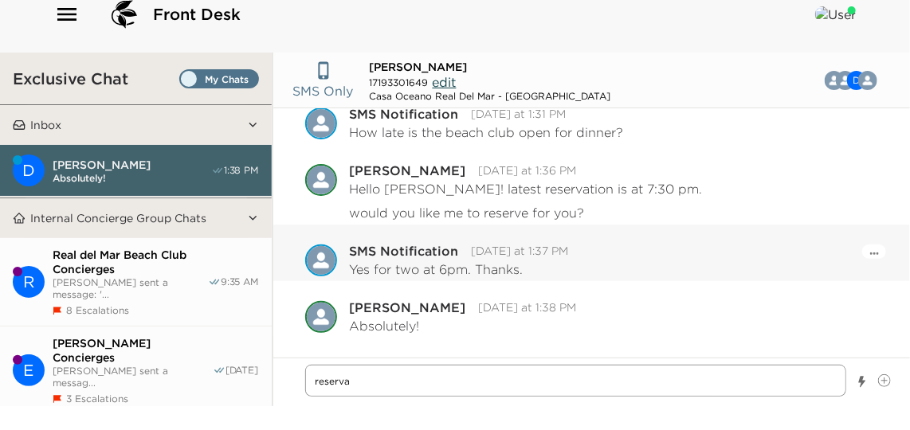
type textarea "reservat"
type textarea "x"
type textarea "reservati"
type textarea "x"
type textarea "reservatio"
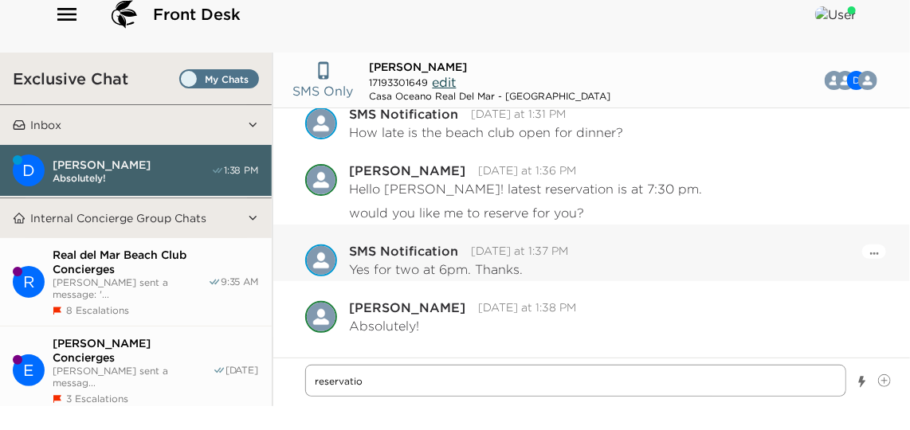
type textarea "x"
type textarea "reservation"
type textarea "x"
type textarea "reservation"
type textarea "x"
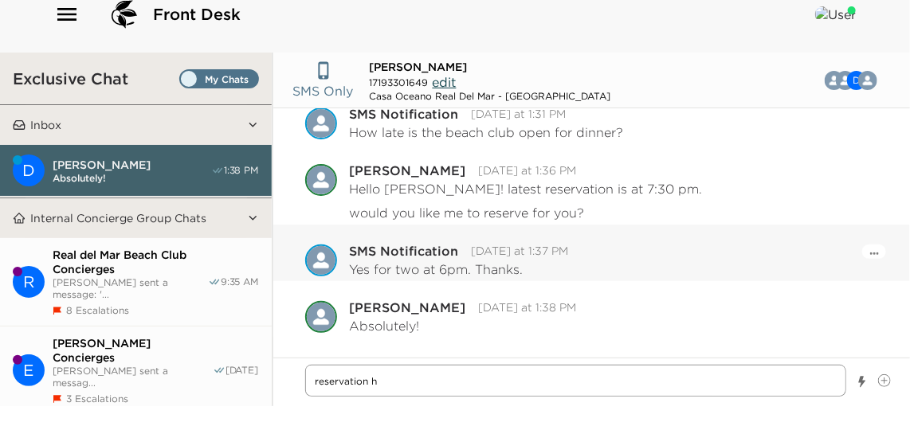
type textarea "reservation ha"
type textarea "x"
type textarea "reservation has"
type textarea "x"
type textarea "reservation has"
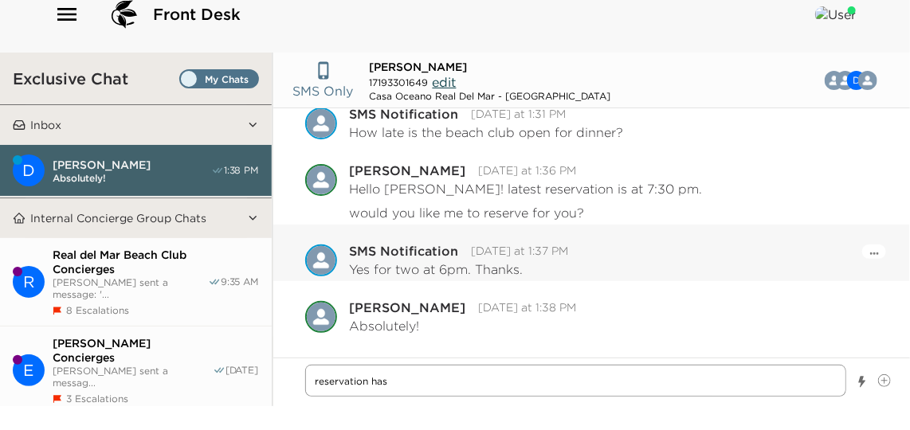
type textarea "x"
type textarea "reservation has b"
type textarea "x"
type textarea "reservation has be"
type textarea "x"
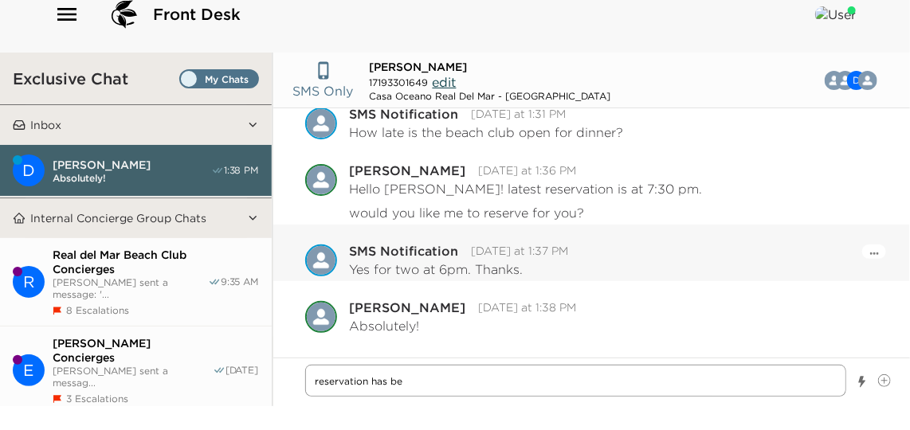
type textarea "reservation has bee"
type textarea "x"
type textarea "reservation has been"
type textarea "x"
type textarea "reservation has been"
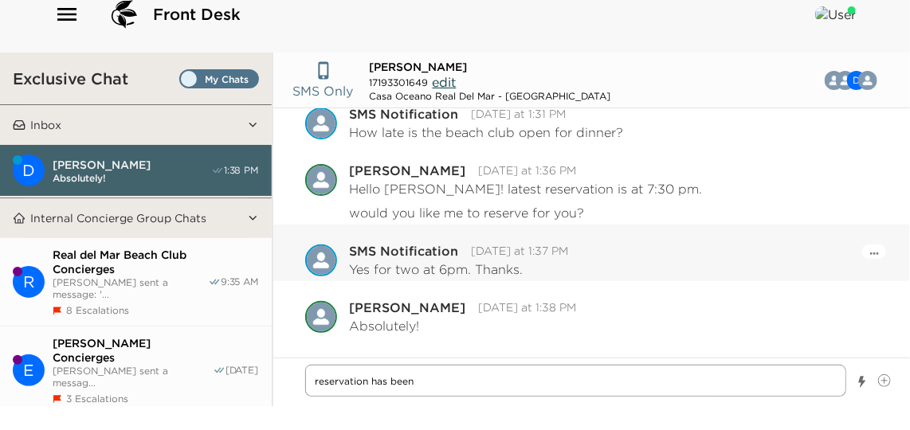
type textarea "x"
type textarea "reservation has been c"
type textarea "x"
type textarea "reservation has been co"
type textarea "x"
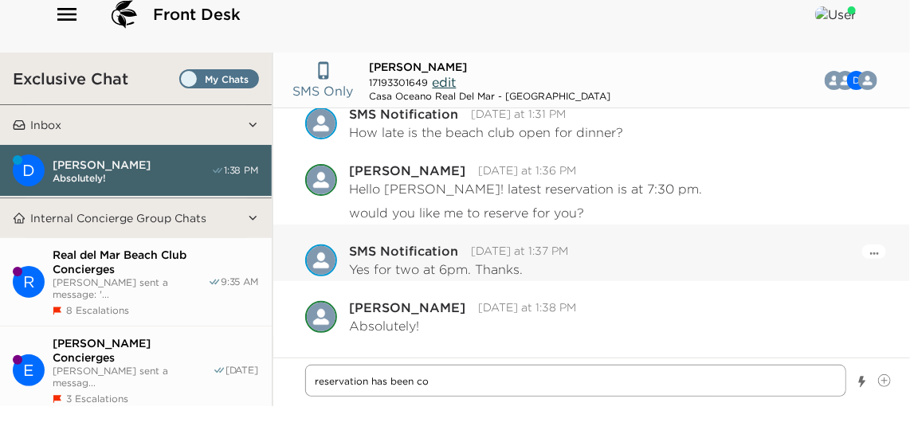
type textarea "reservation has been con"
type textarea "x"
type textarea "reservation has been conf"
type textarea "x"
type textarea "reservation has been confi"
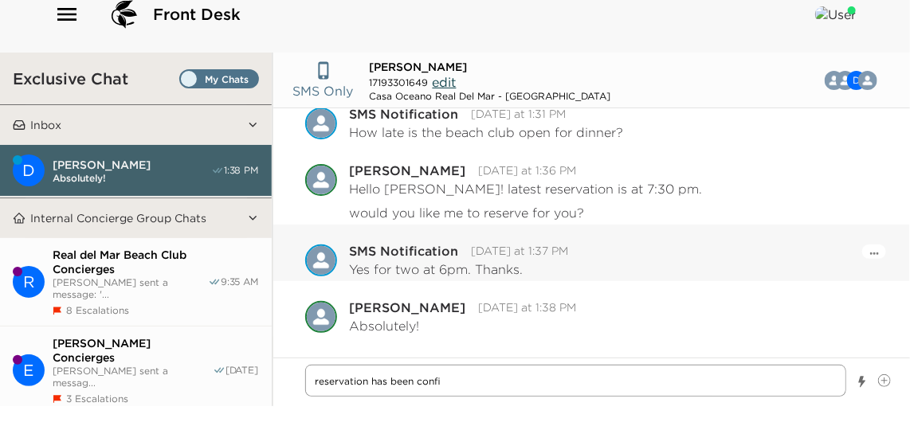
type textarea "x"
type textarea "reservation has been confir"
type textarea "x"
type textarea "reservation has been confirm"
type textarea "x"
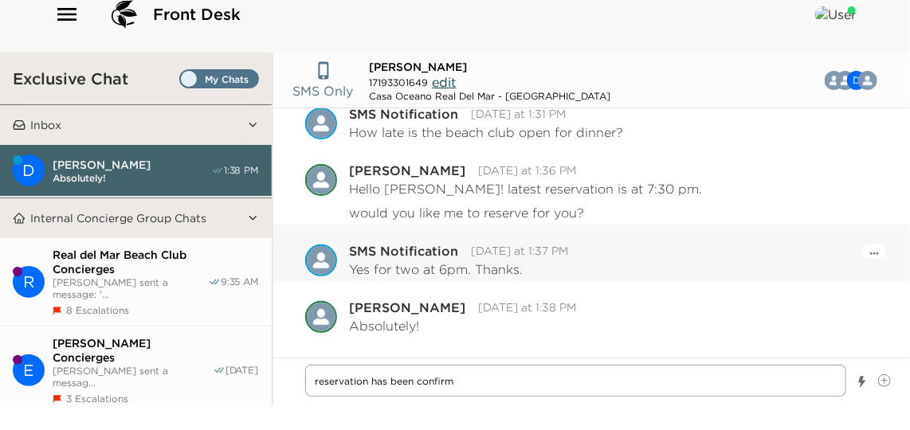
type textarea "reservation has been confirme"
type textarea "x"
type textarea "reservation has been confirmed"
type textarea "x"
type textarea "reservation has been confirmed!"
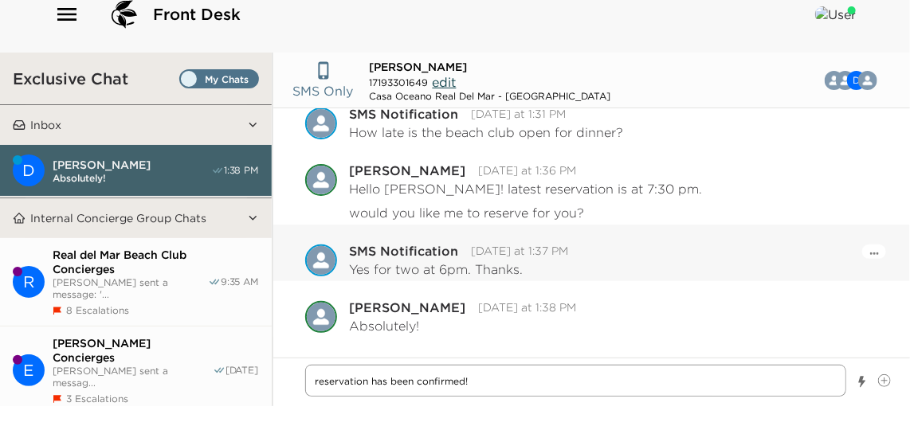
type textarea "x"
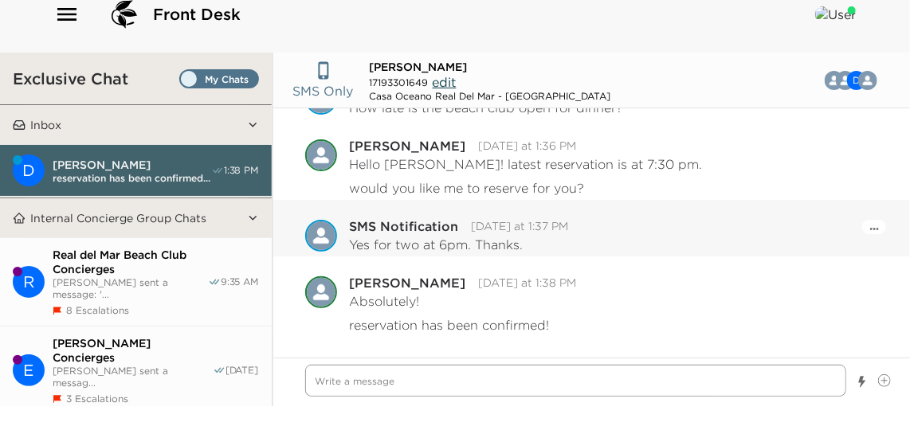
scroll to position [1313, 0]
type textarea "x"
type textarea "i"
type textarea "x"
type textarea "i"
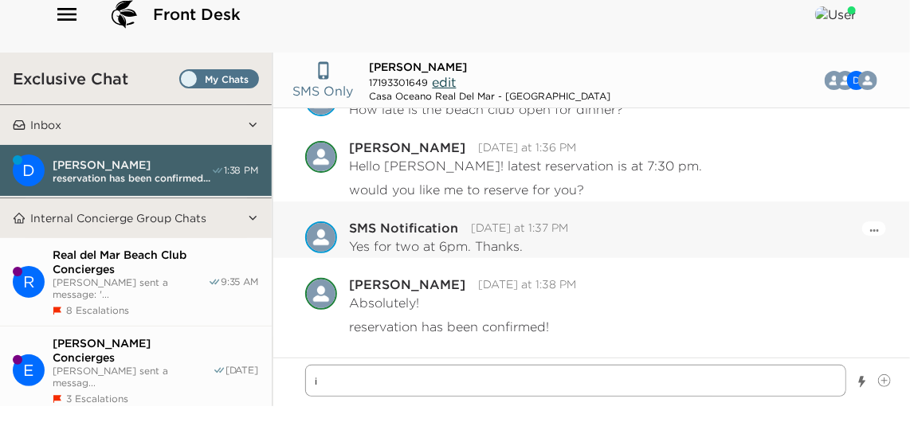
type textarea "x"
type textarea "i t"
type textarea "x"
type textarea "i"
type textarea "x"
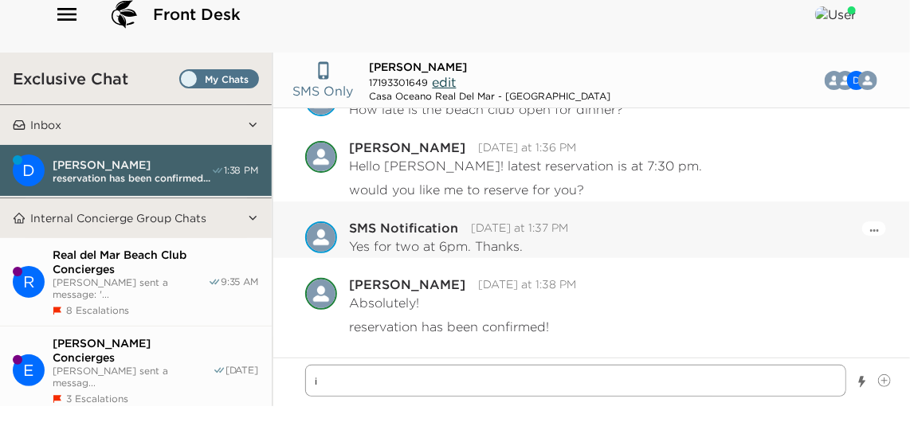
type textarea "i"
type textarea "x"
type textarea "I"
type textarea "x"
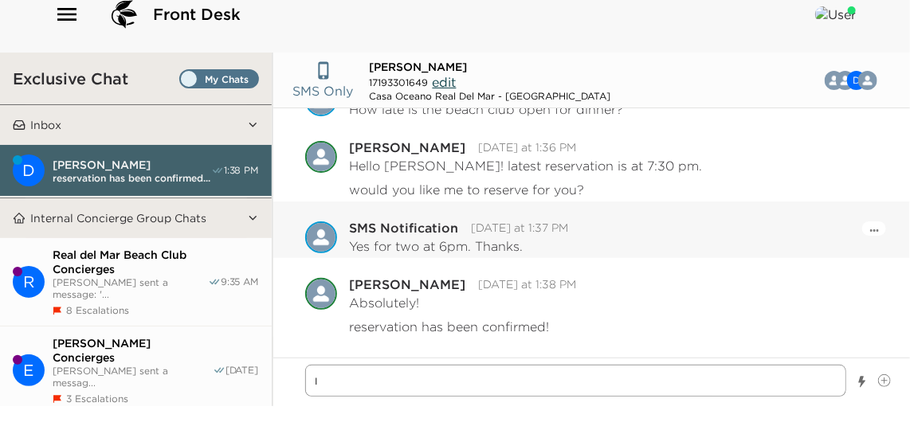
type textarea "I"
type textarea "x"
type textarea "I m"
type textarea "x"
type textarea "I men"
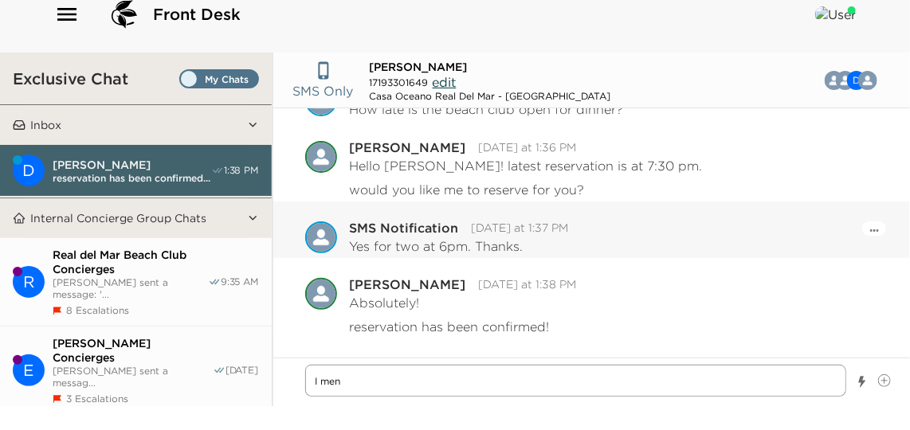
type textarea "x"
type textarea "I ment"
type textarea "x"
type textarea "I menti"
type textarea "x"
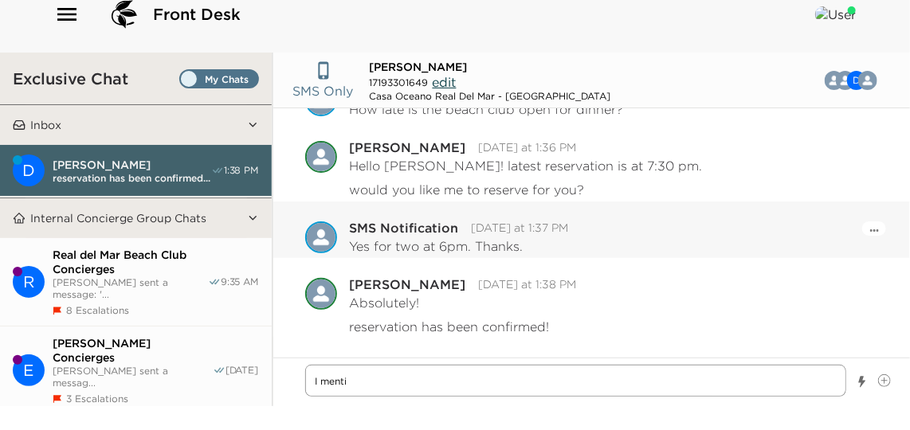
type textarea "I mentio"
type textarea "x"
type textarea "I mentione"
type textarea "x"
type textarea "I mentioned"
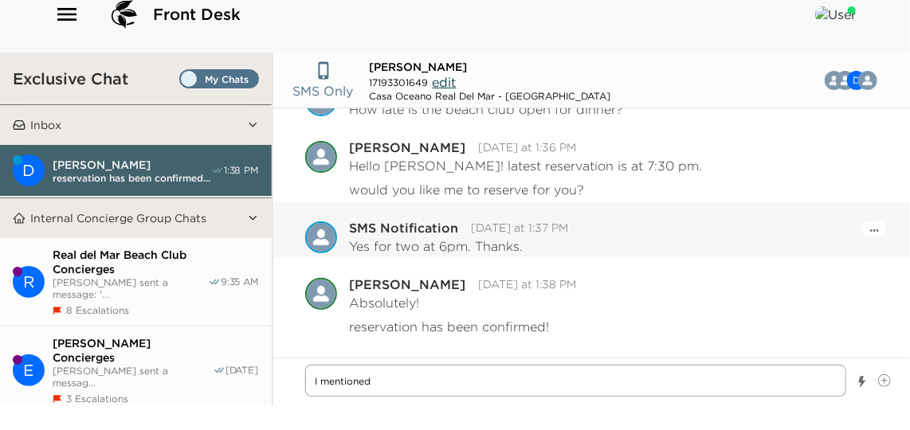
type textarea "x"
type textarea "I mentioned"
type textarea "x"
type textarea "I mentioned a"
type textarea "x"
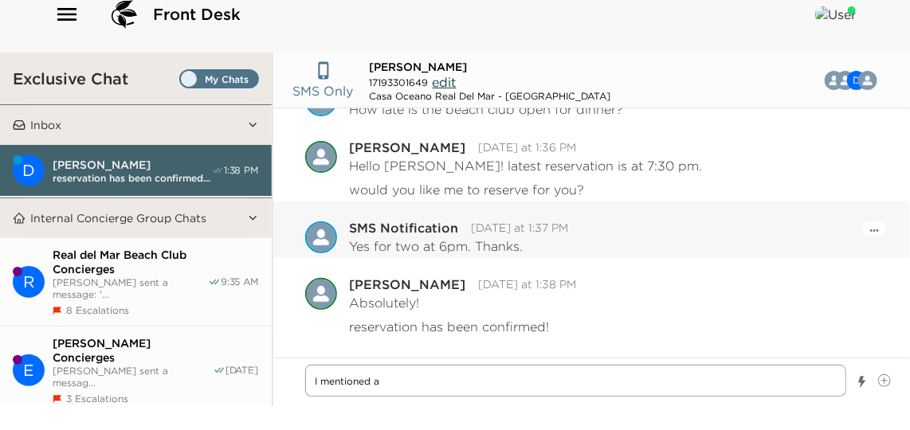
type textarea "I mentioned ab"
type textarea "x"
type textarea "I mentioned abo"
type textarea "x"
type textarea "I mentioned abou"
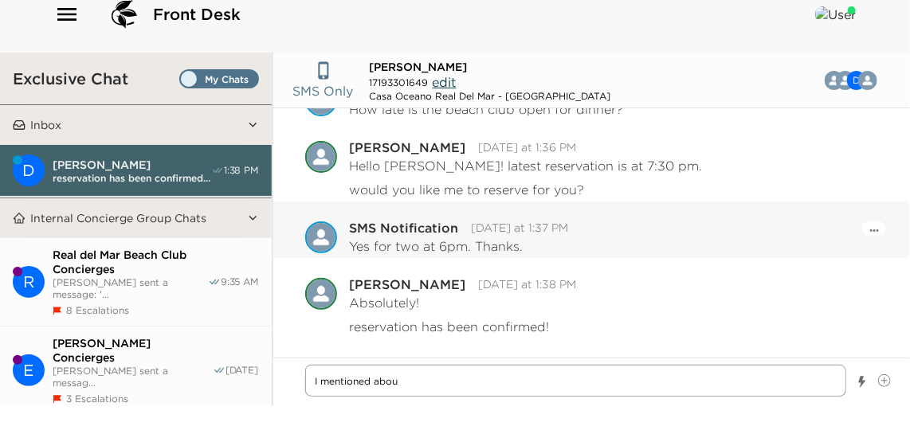
type textarea "x"
type textarea "I mentioned about"
type textarea "x"
type textarea "I mentioned about"
type textarea "x"
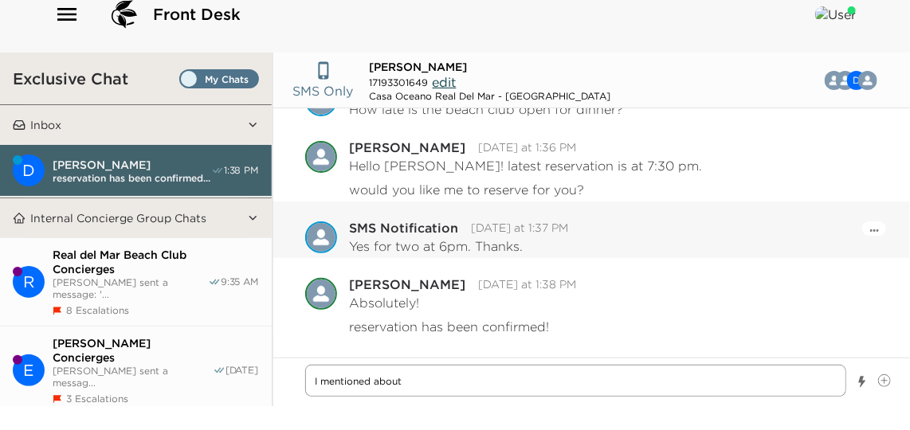
type textarea "I mentioned about t"
type textarea "x"
type textarea "I mentioned about"
type textarea "x"
type textarea "I mentioned about d"
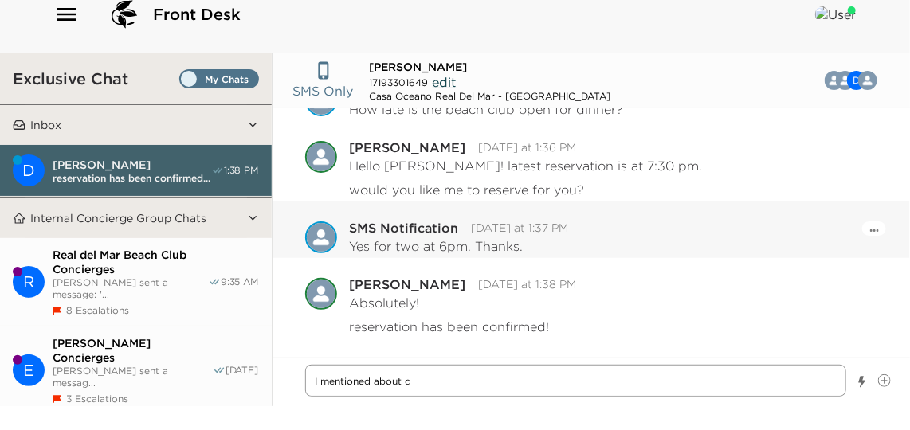
type textarea "x"
type textarea "I mentioned about da"
type textarea "x"
type textarea "I mentioned about dai"
type textarea "x"
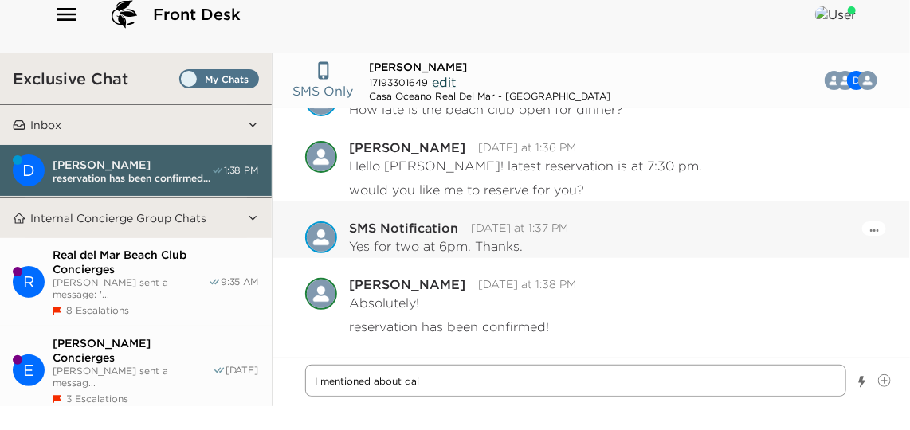
type textarea "I mentioned about dair"
type textarea "x"
type textarea "I mentioned about dairy"
type textarea "x"
type textarea "I mentioned about dairy"
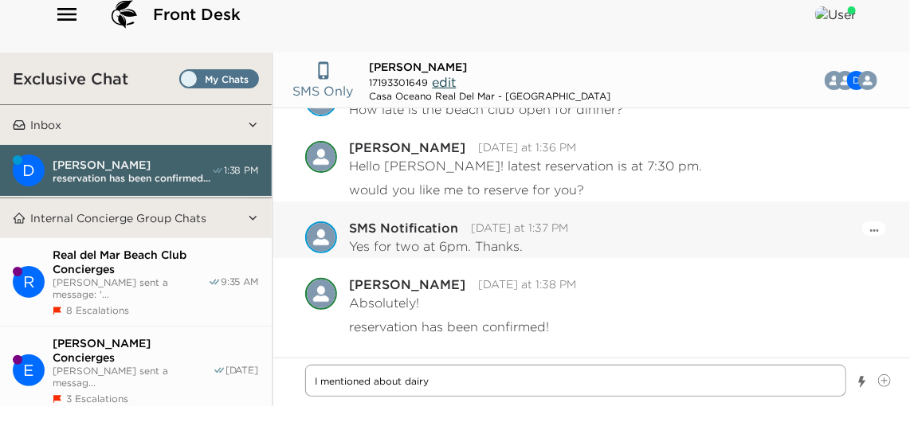
type textarea "x"
type textarea "I mentioned about dairy"
type textarea "x"
type textarea "I mentioned about dair"
type textarea "x"
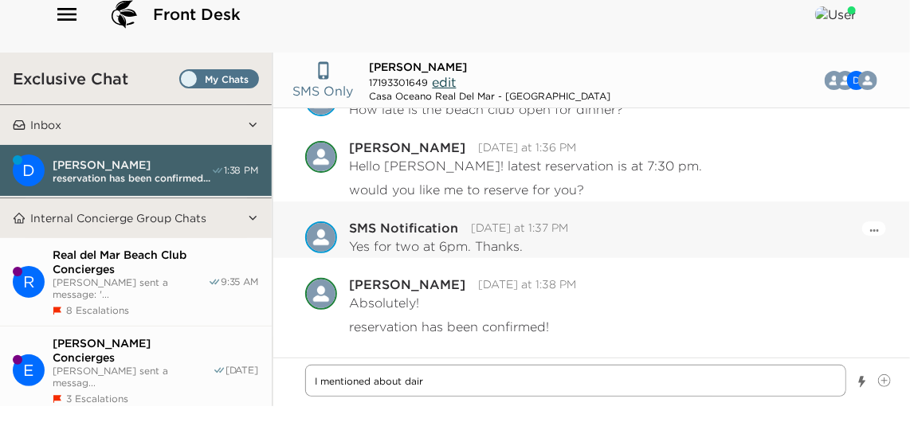
type textarea "I mentioned about dai"
type textarea "x"
type textarea "I mentioned about da"
type textarea "x"
type textarea "I mentioned about d"
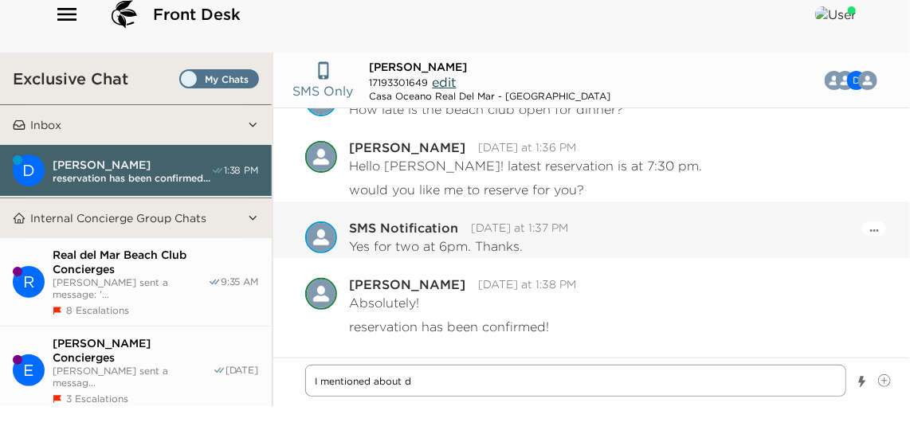
type textarea "x"
type textarea "I mentioned about"
type textarea "x"
type textarea "I mentioned about"
type textarea "x"
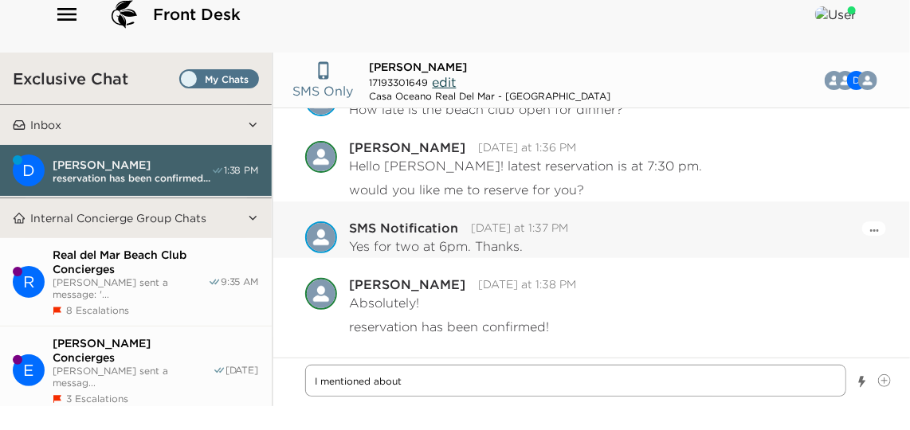
type textarea "I mentioned abou"
type textarea "x"
type textarea "I mentioned abo"
type textarea "x"
type textarea "I mentioned ab"
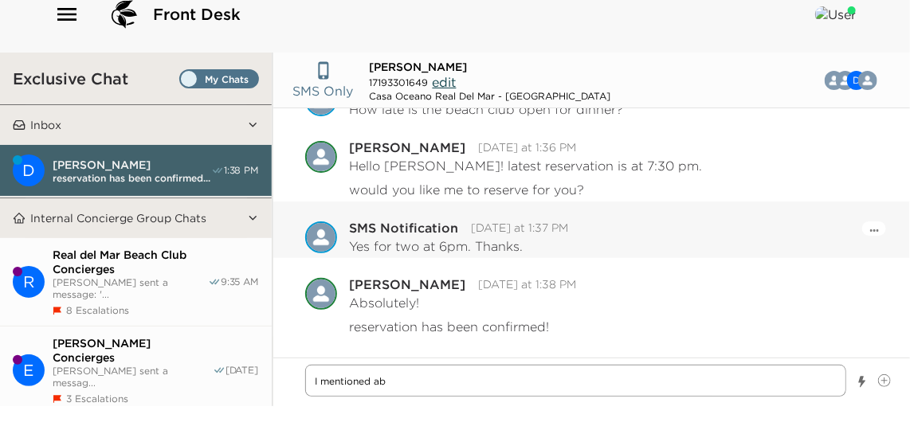
type textarea "x"
type textarea "I mentioned a"
type textarea "x"
type textarea "I mentioned"
type textarea "x"
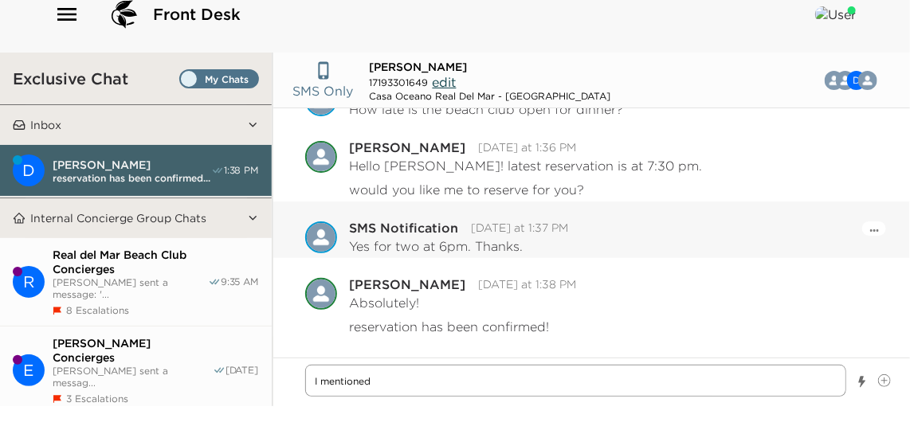
type textarea "I mentioned"
type textarea "x"
type textarea "I mentione"
type textarea "x"
type textarea "I mention"
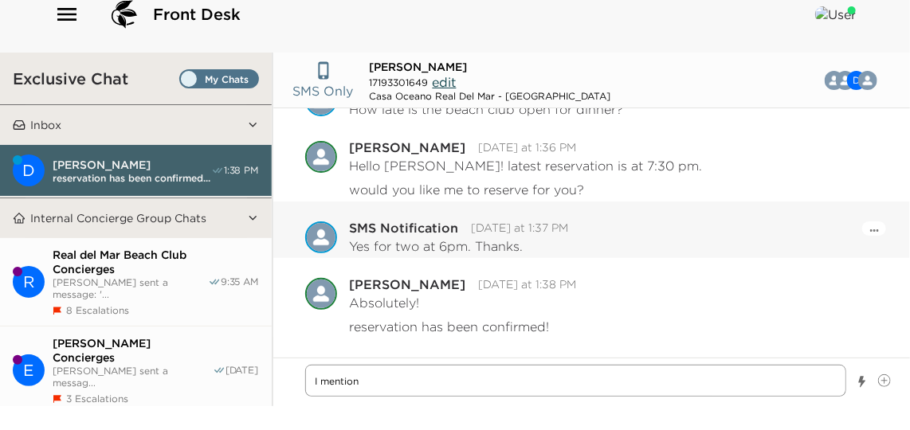
type textarea "x"
type textarea "I mentio"
type textarea "x"
type textarea "I menti"
type textarea "x"
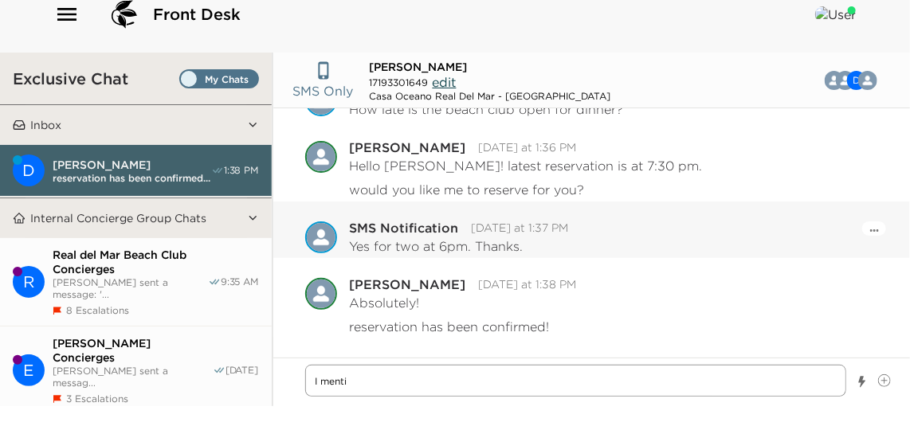
type textarea "I ment"
type textarea "x"
type textarea "I men"
type textarea "x"
type textarea "I me"
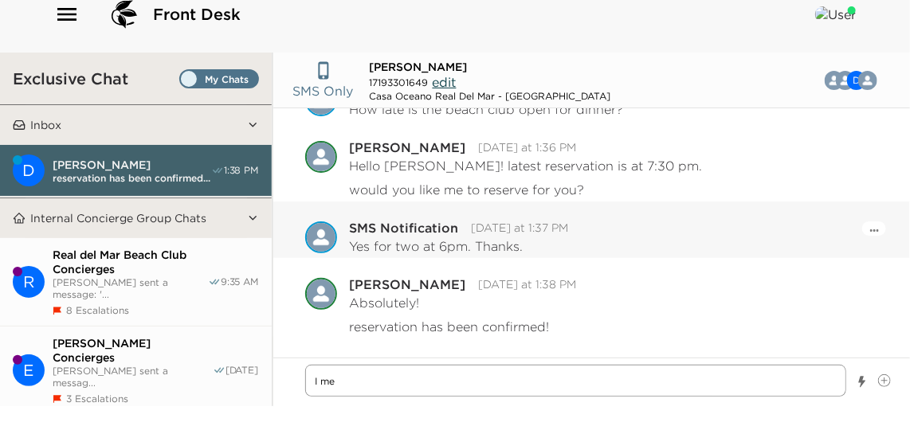
type textarea "x"
type textarea "I m"
type textarea "x"
type textarea "I"
type textarea "x"
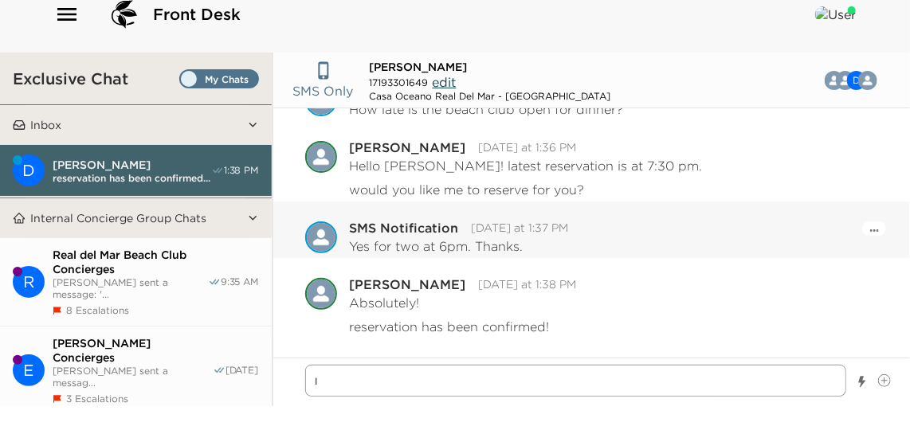
type textarea "I"
type textarea "x"
type textarea "t"
type textarea "x"
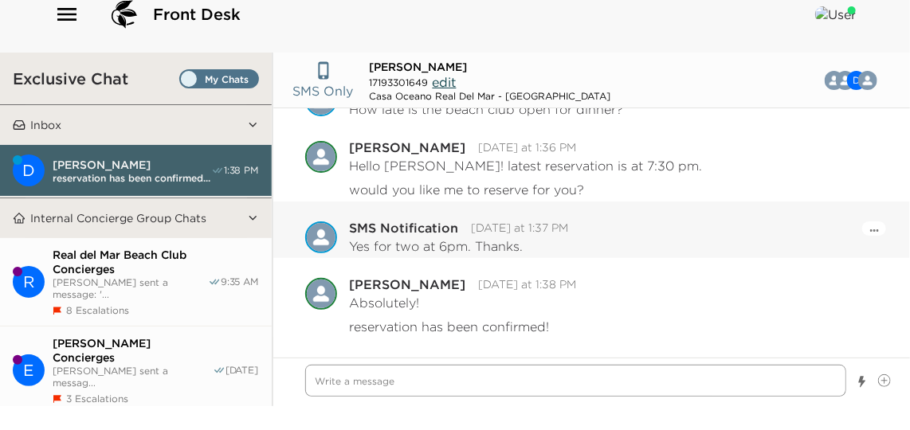
type textarea "x"
type textarea "k"
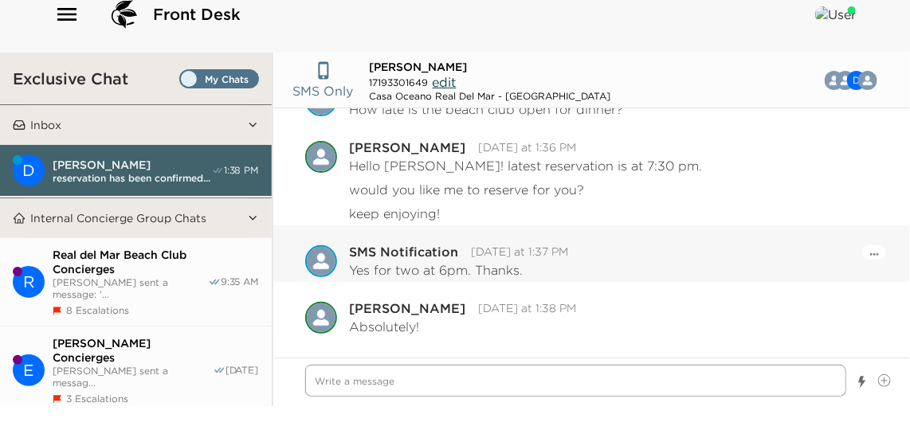
scroll to position [1338, 0]
